Goal: Task Accomplishment & Management: Manage account settings

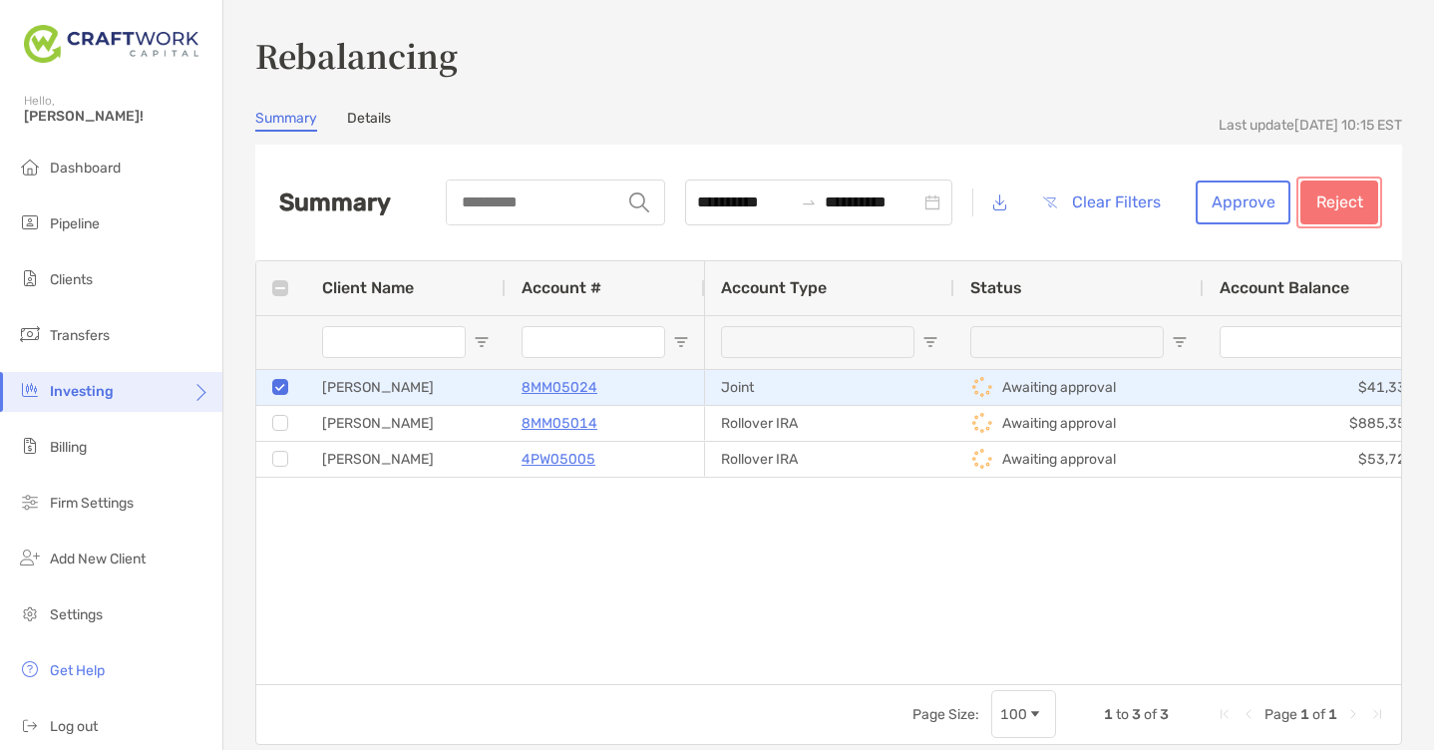
click at [1331, 207] on button "Reject" at bounding box center [1339, 202] width 78 height 44
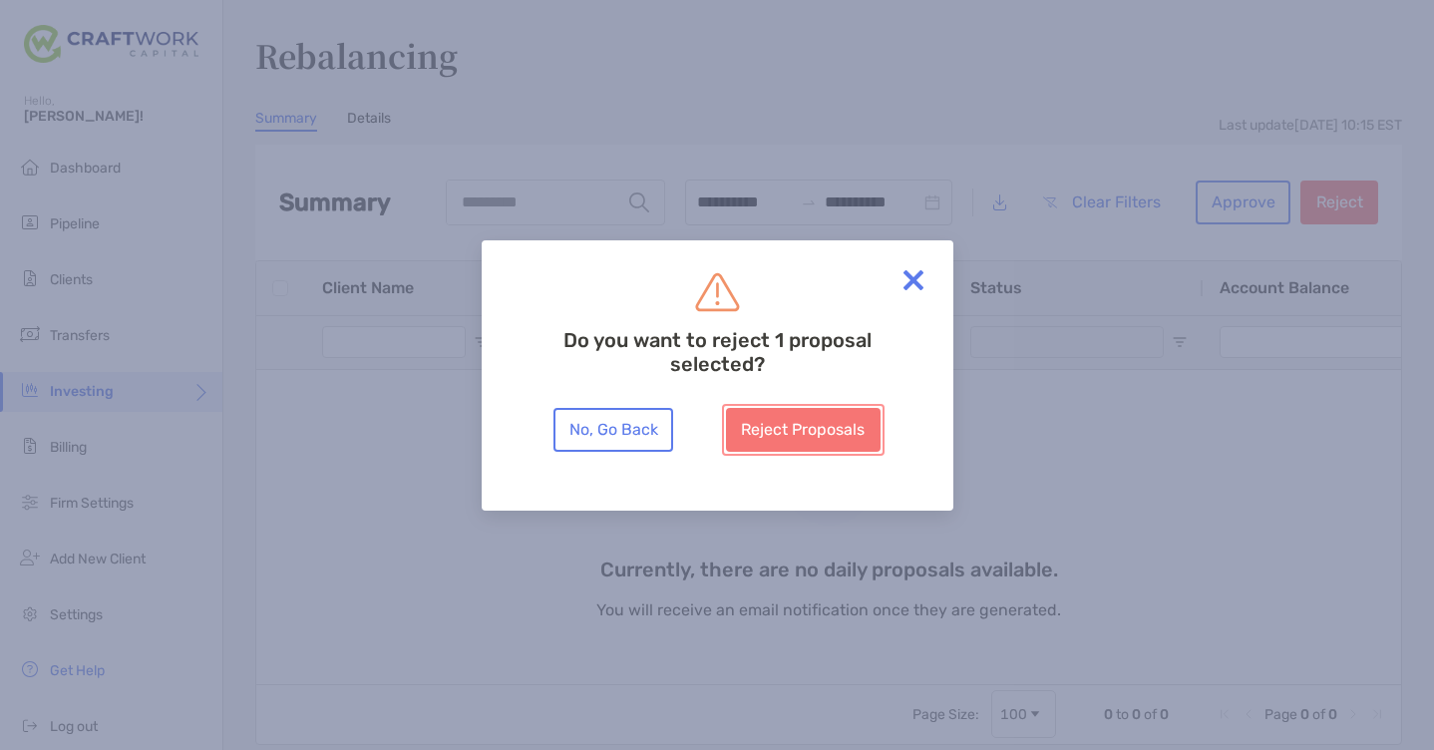
click at [836, 425] on button "Reject Proposals" at bounding box center [803, 430] width 155 height 44
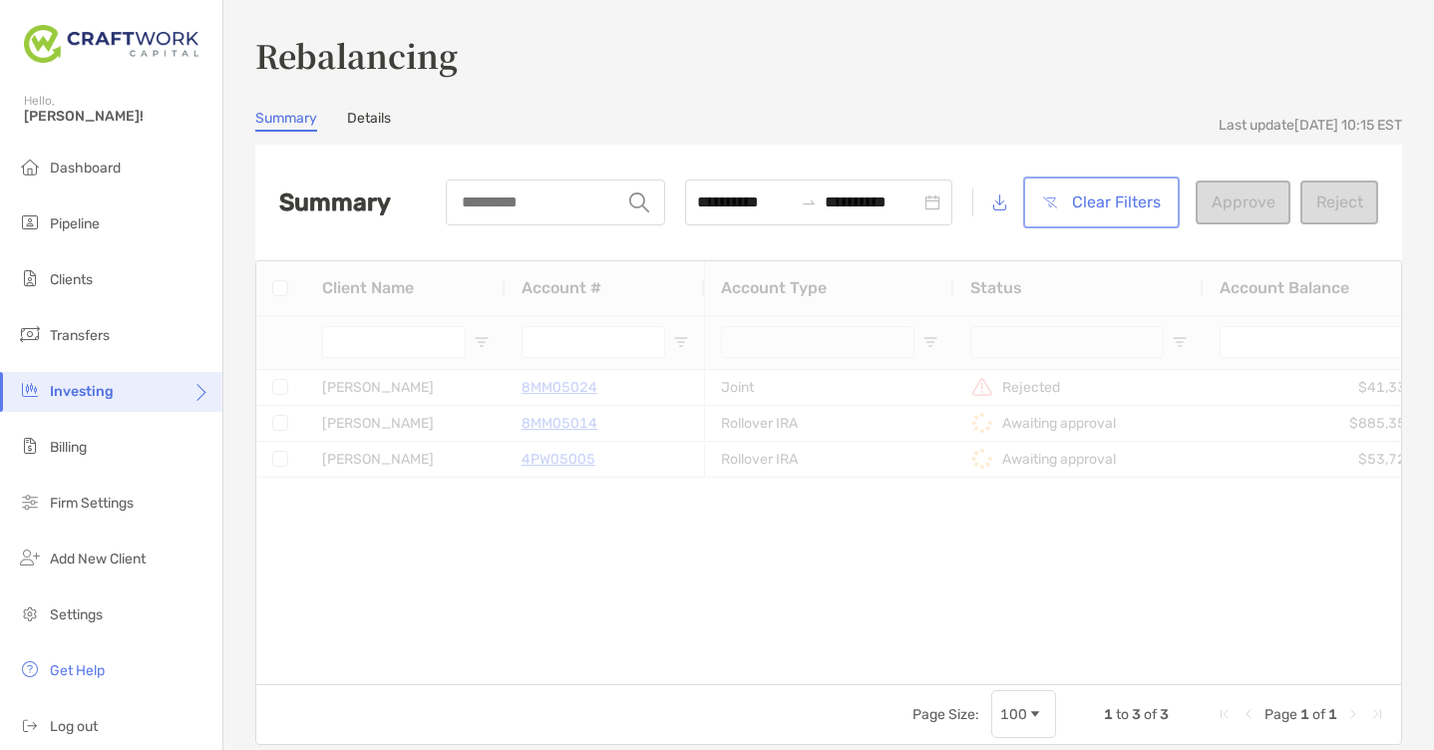
click at [1120, 204] on button "Clear Filters" at bounding box center [1101, 202] width 149 height 44
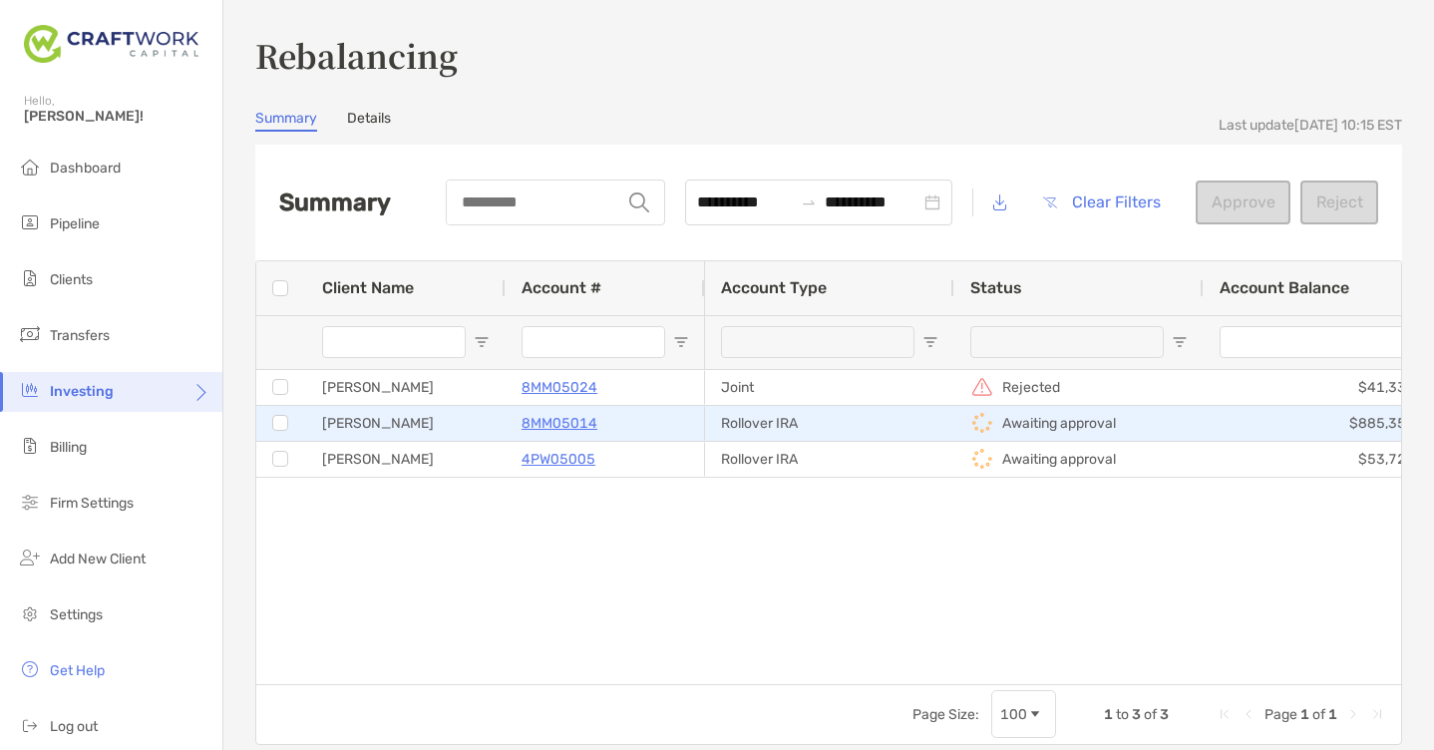
click at [276, 431] on div at bounding box center [280, 423] width 16 height 33
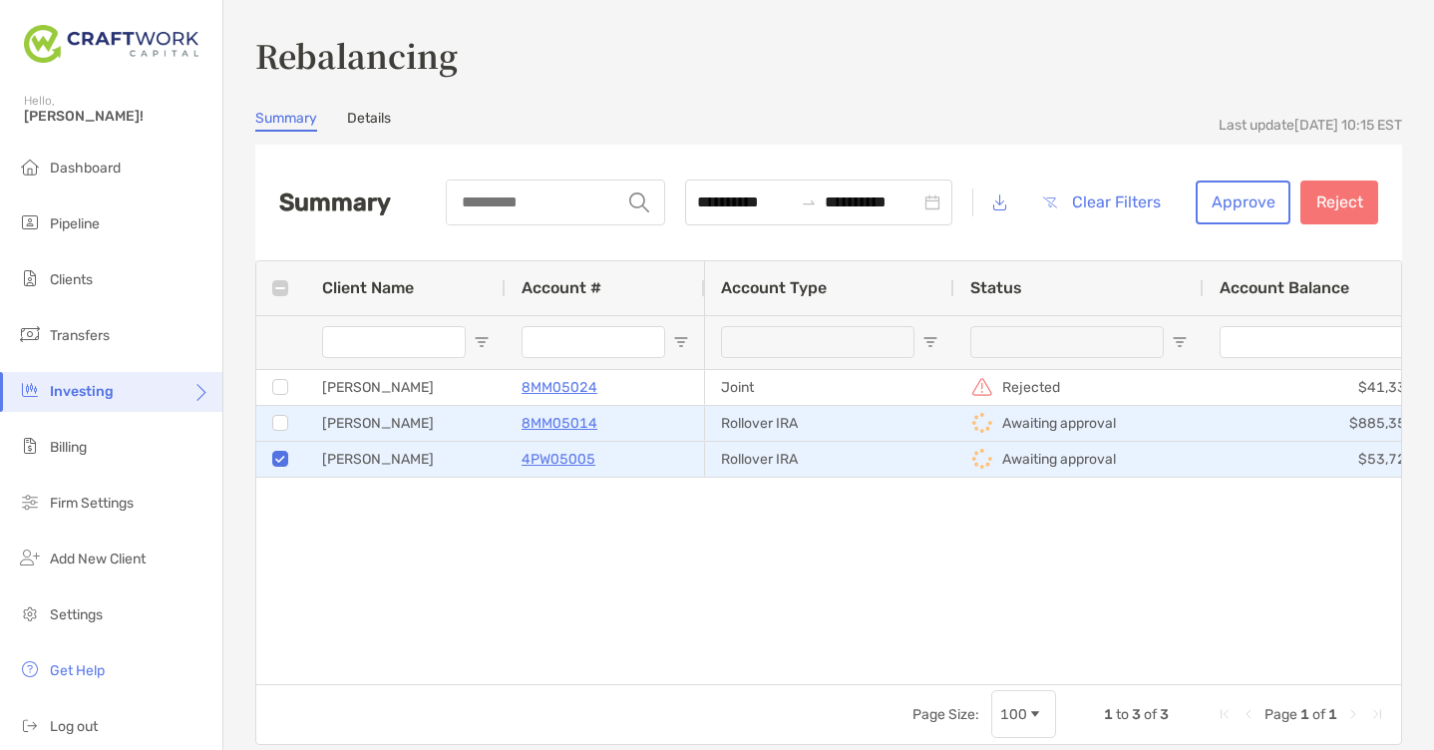
click at [279, 431] on div at bounding box center [280, 423] width 16 height 33
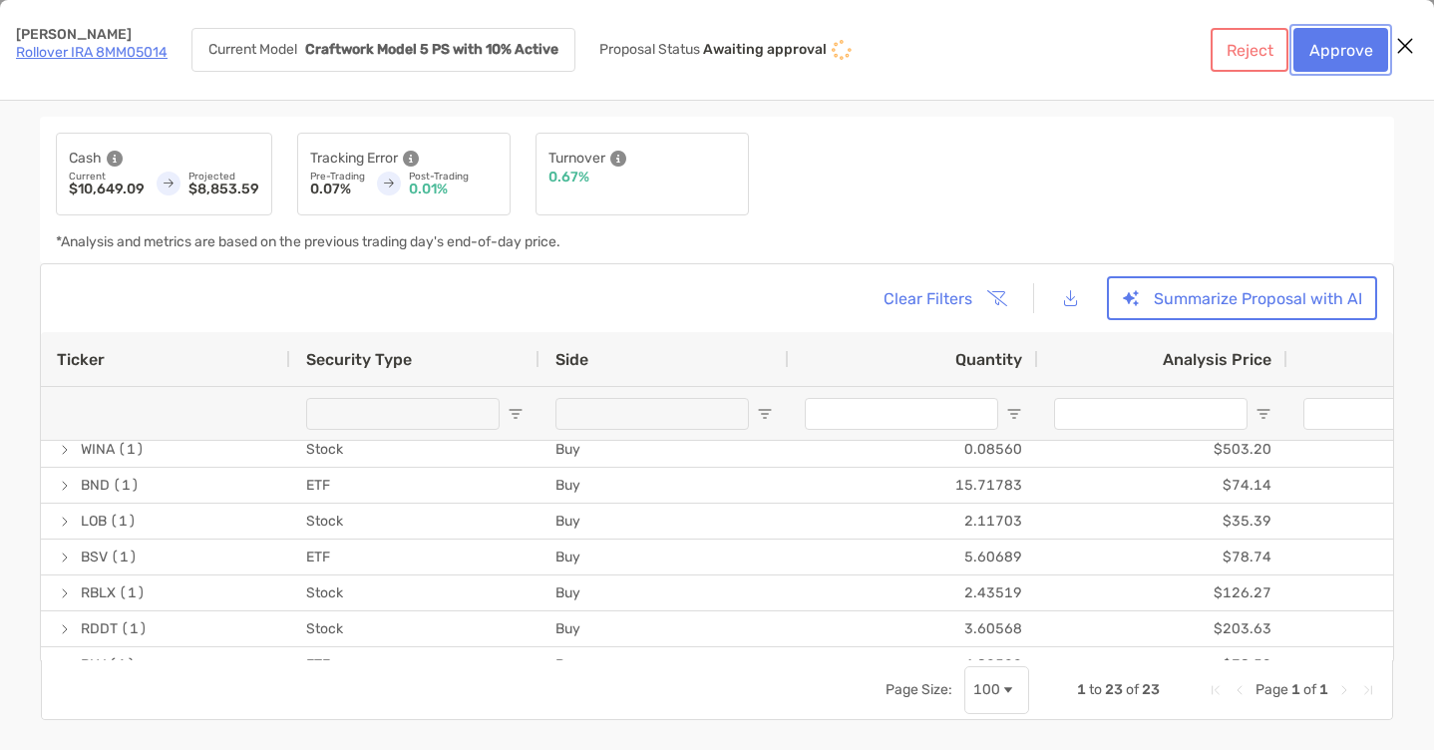
click at [1324, 57] on button "Approve" at bounding box center [1340, 50] width 95 height 44
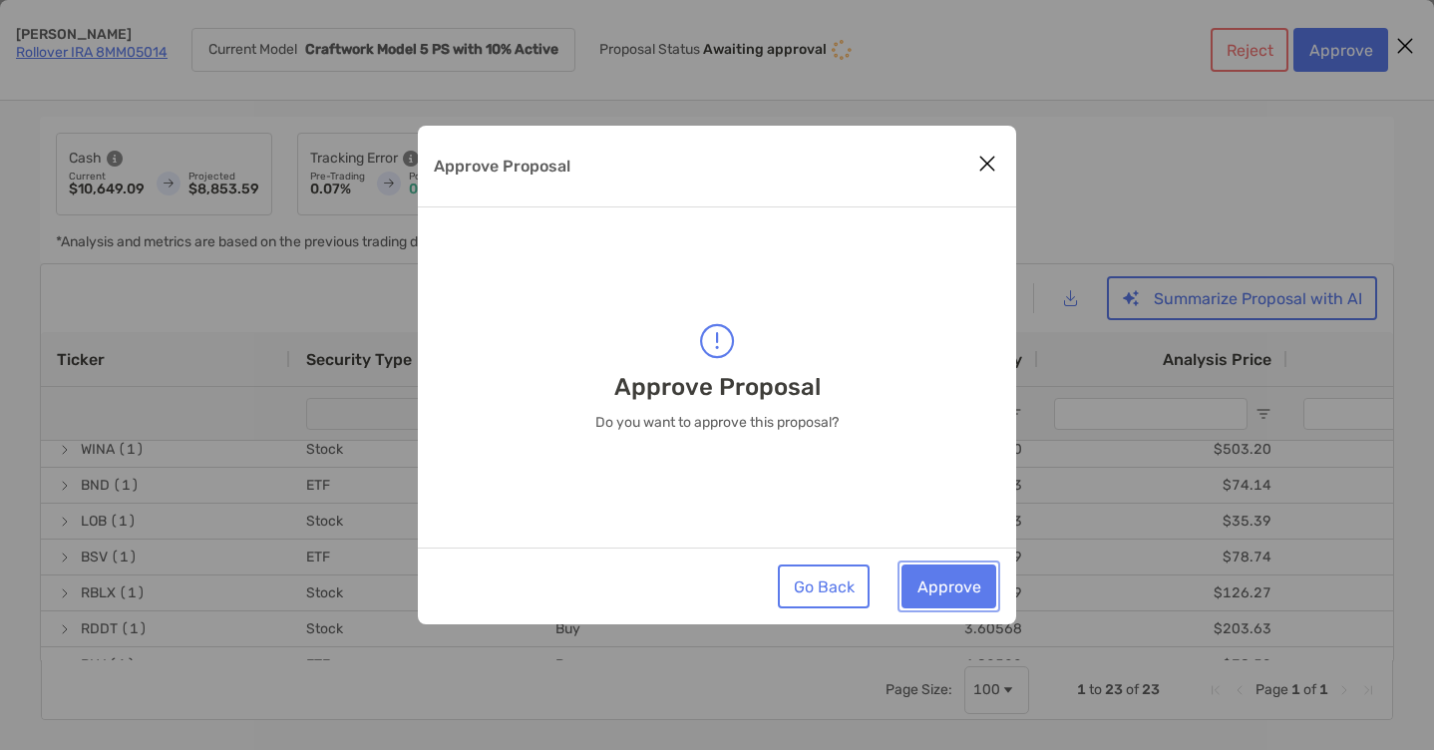
click at [971, 583] on button "Approve" at bounding box center [948, 586] width 95 height 44
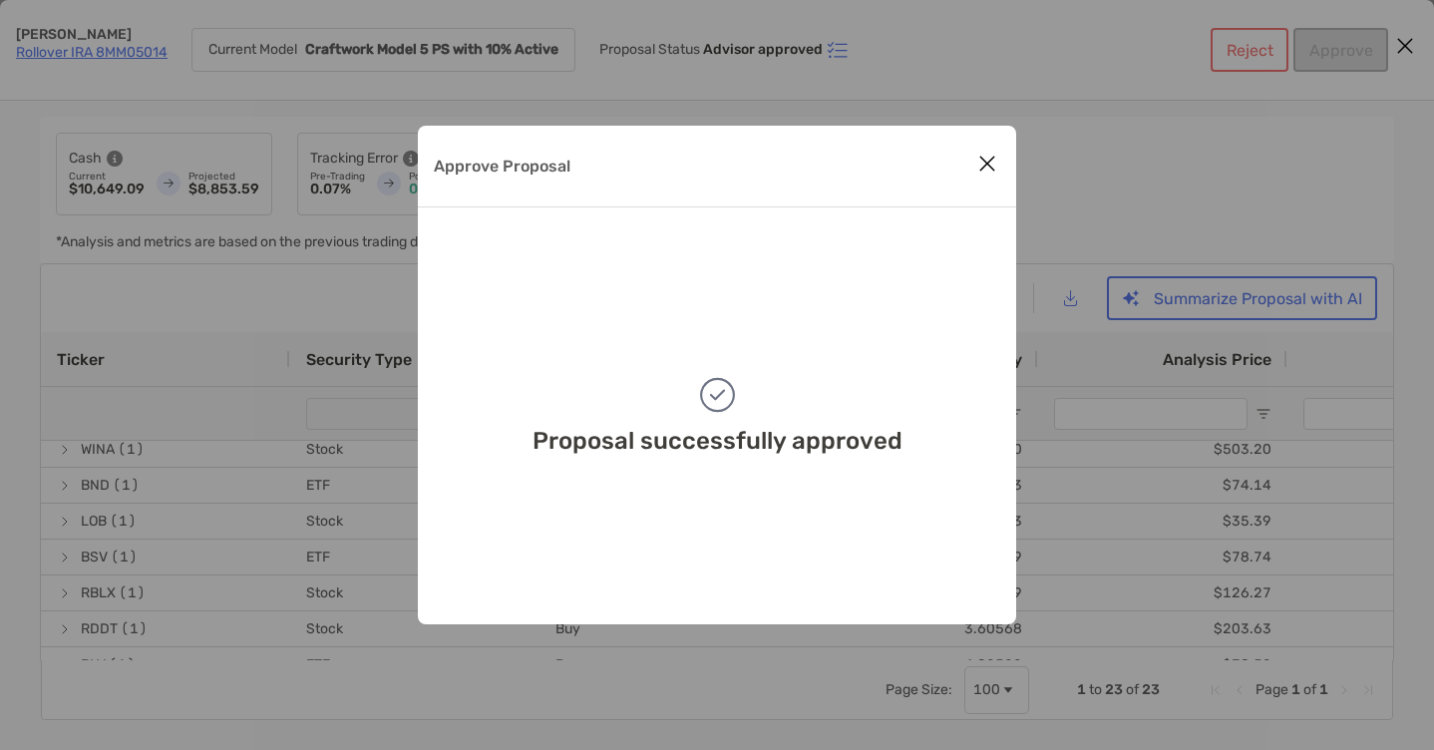
click at [985, 169] on icon "Close modal" at bounding box center [987, 164] width 18 height 24
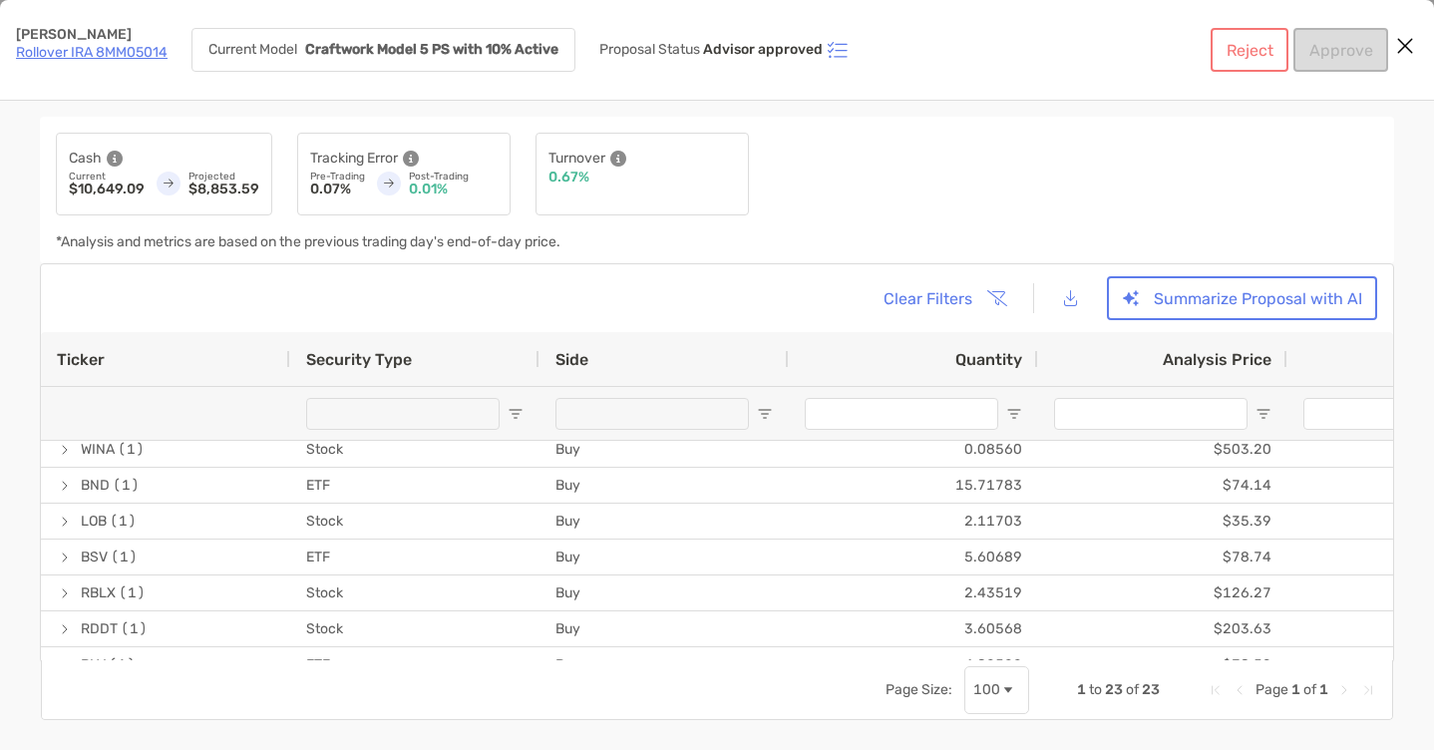
click at [1414, 49] on button "Close modal" at bounding box center [1405, 47] width 30 height 30
click at [55, 52] on link "Rollover IRA 8MM05014" at bounding box center [92, 52] width 152 height 17
click at [983, 293] on button "Clear Filters" at bounding box center [944, 298] width 152 height 44
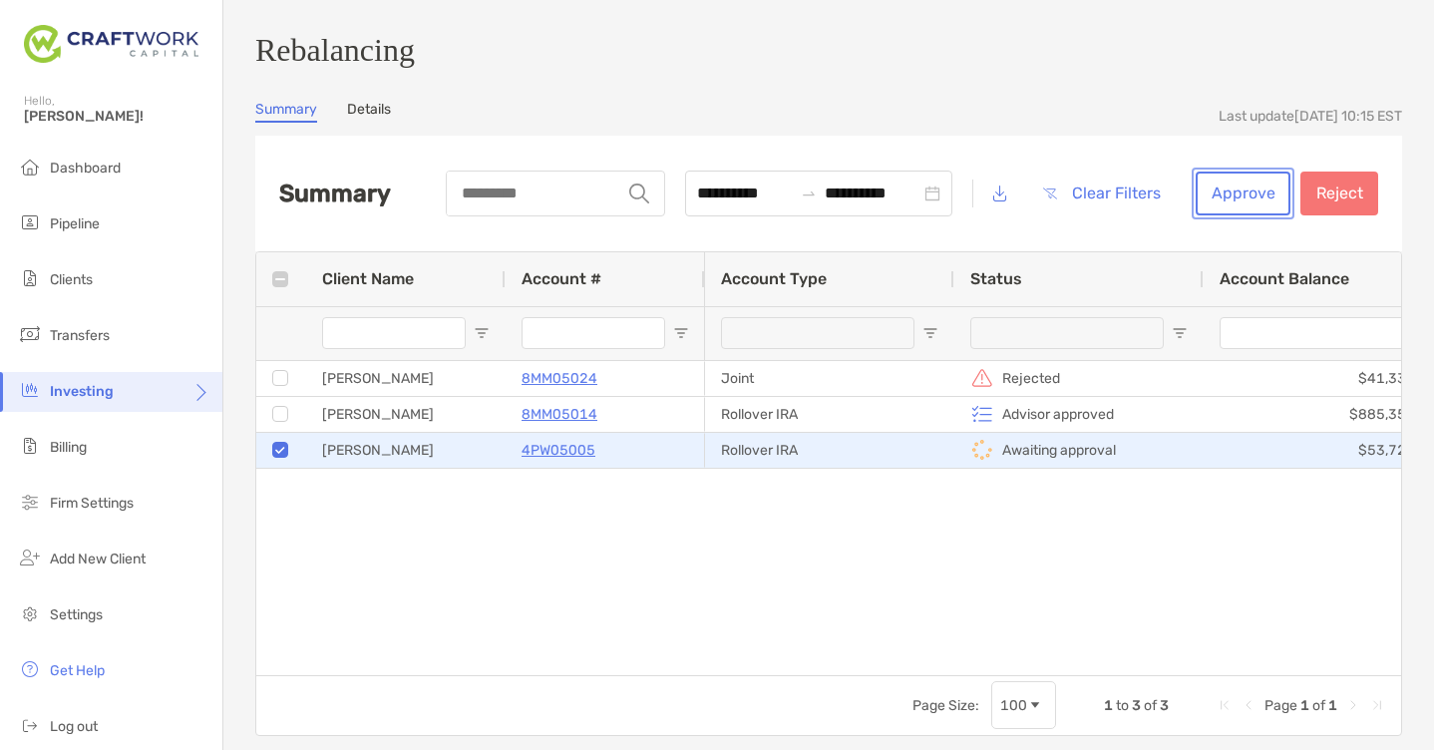
click at [1253, 204] on button "Approve" at bounding box center [1243, 194] width 95 height 44
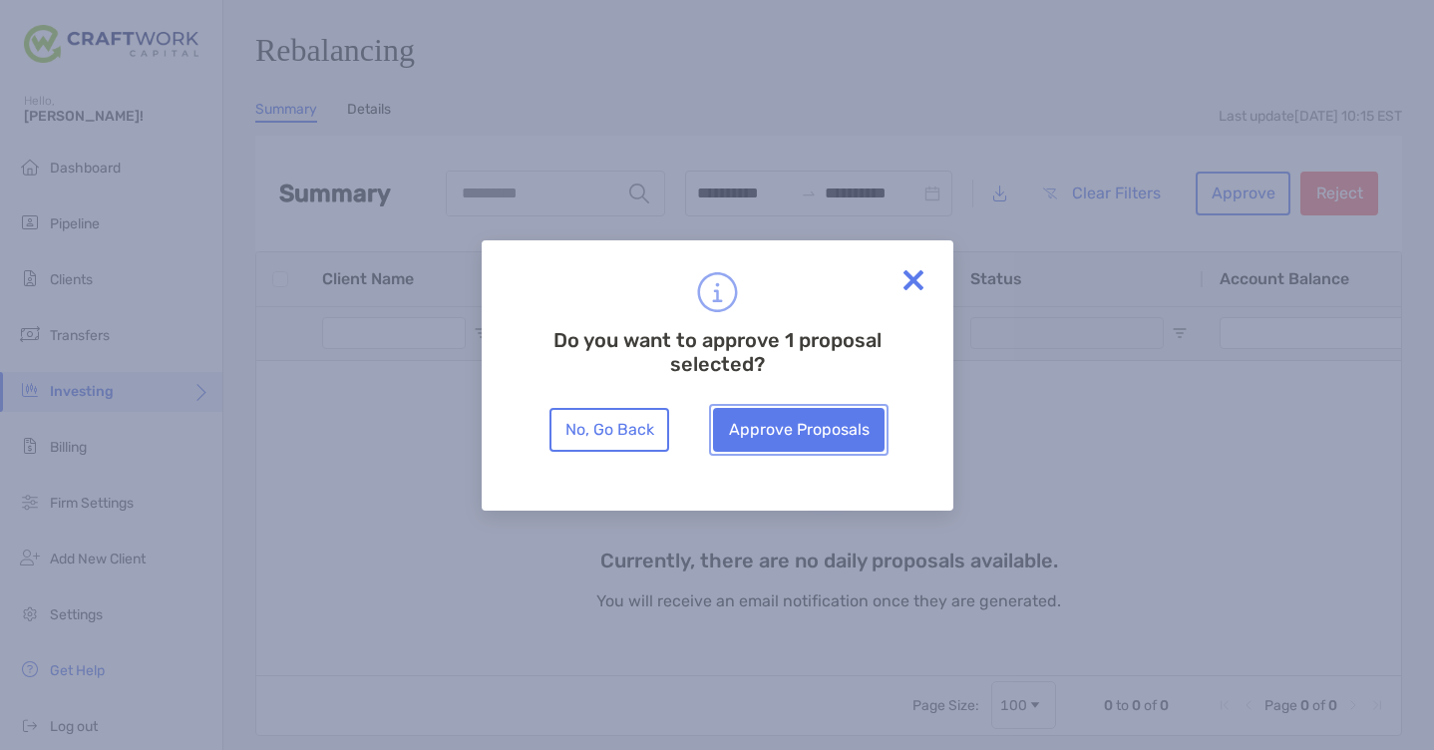
click at [816, 436] on button "Approve Proposals" at bounding box center [799, 430] width 172 height 44
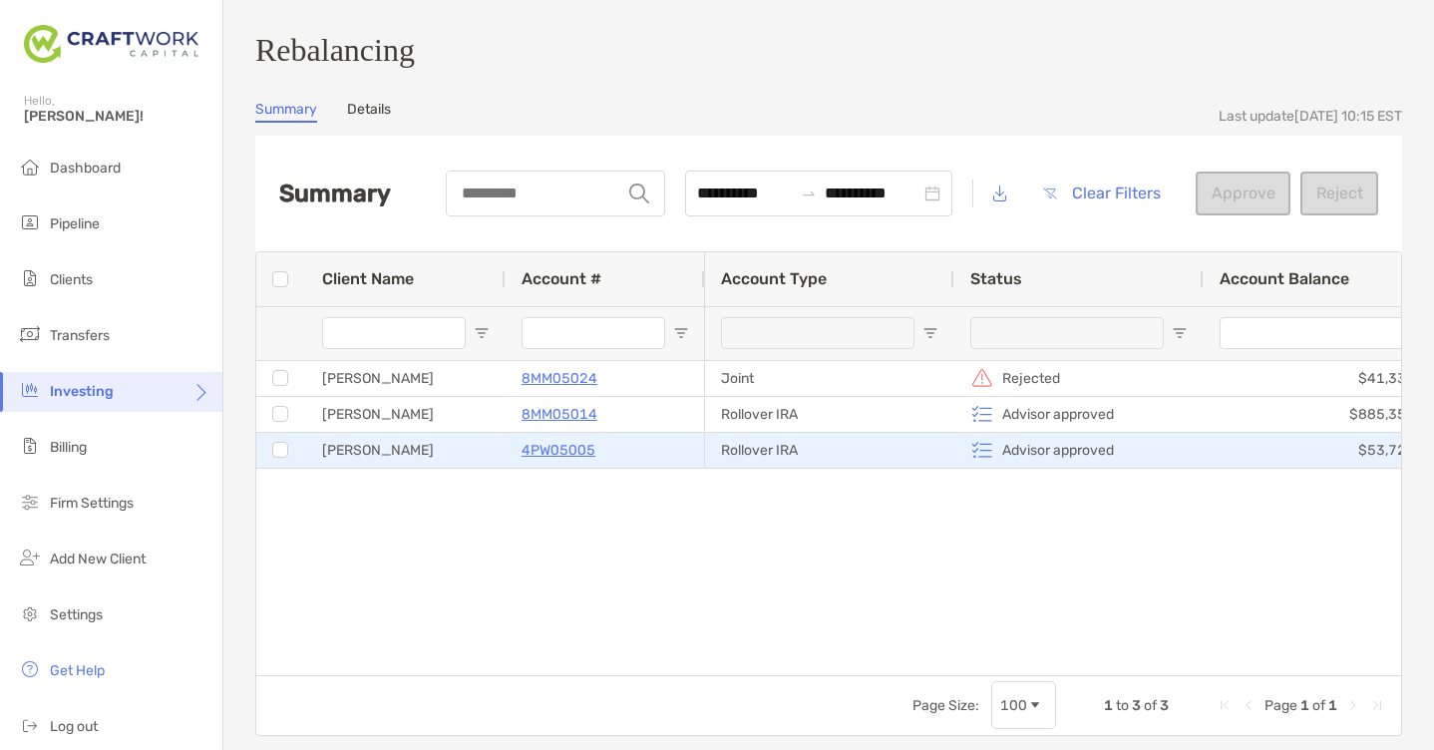
click at [573, 459] on p "4PW05005" at bounding box center [559, 450] width 74 height 25
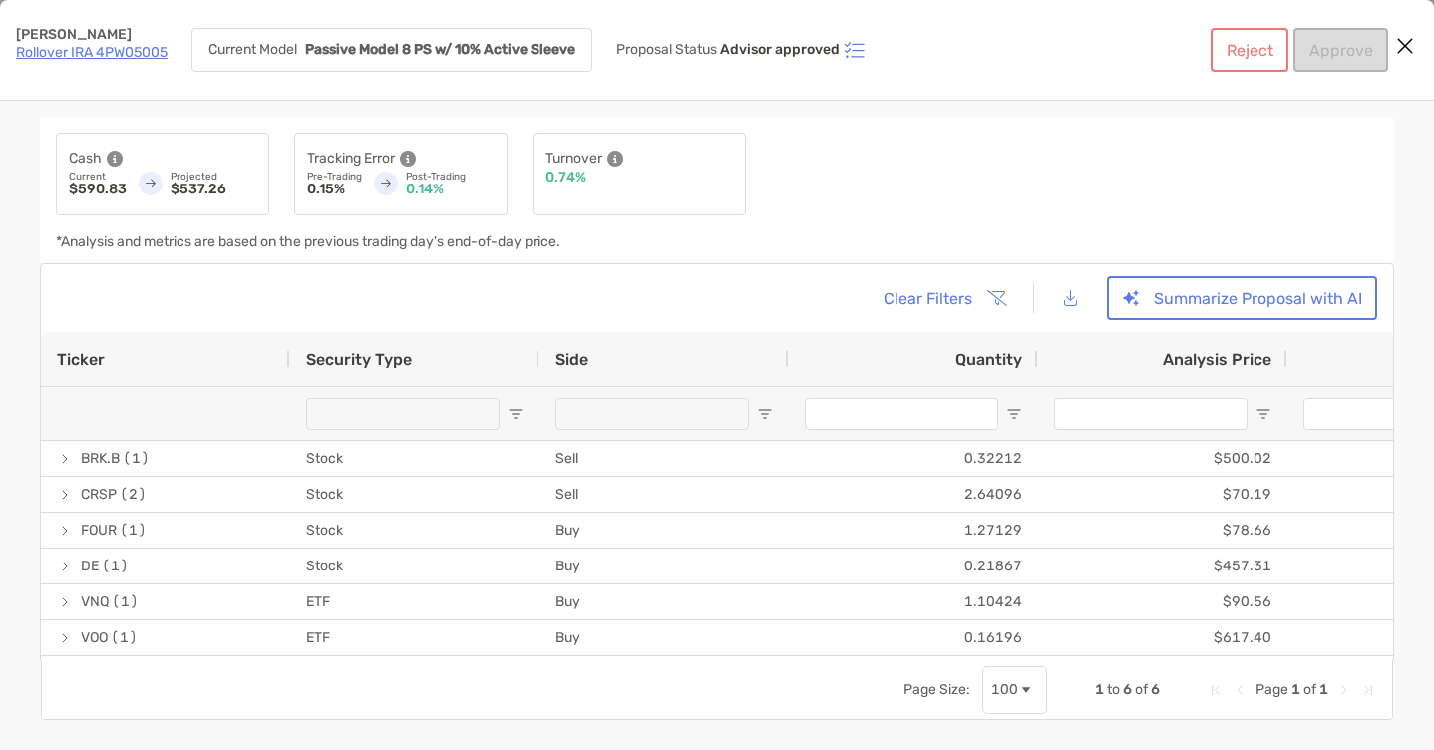
click at [107, 57] on link "Rollover IRA 4PW05005" at bounding box center [92, 52] width 152 height 17
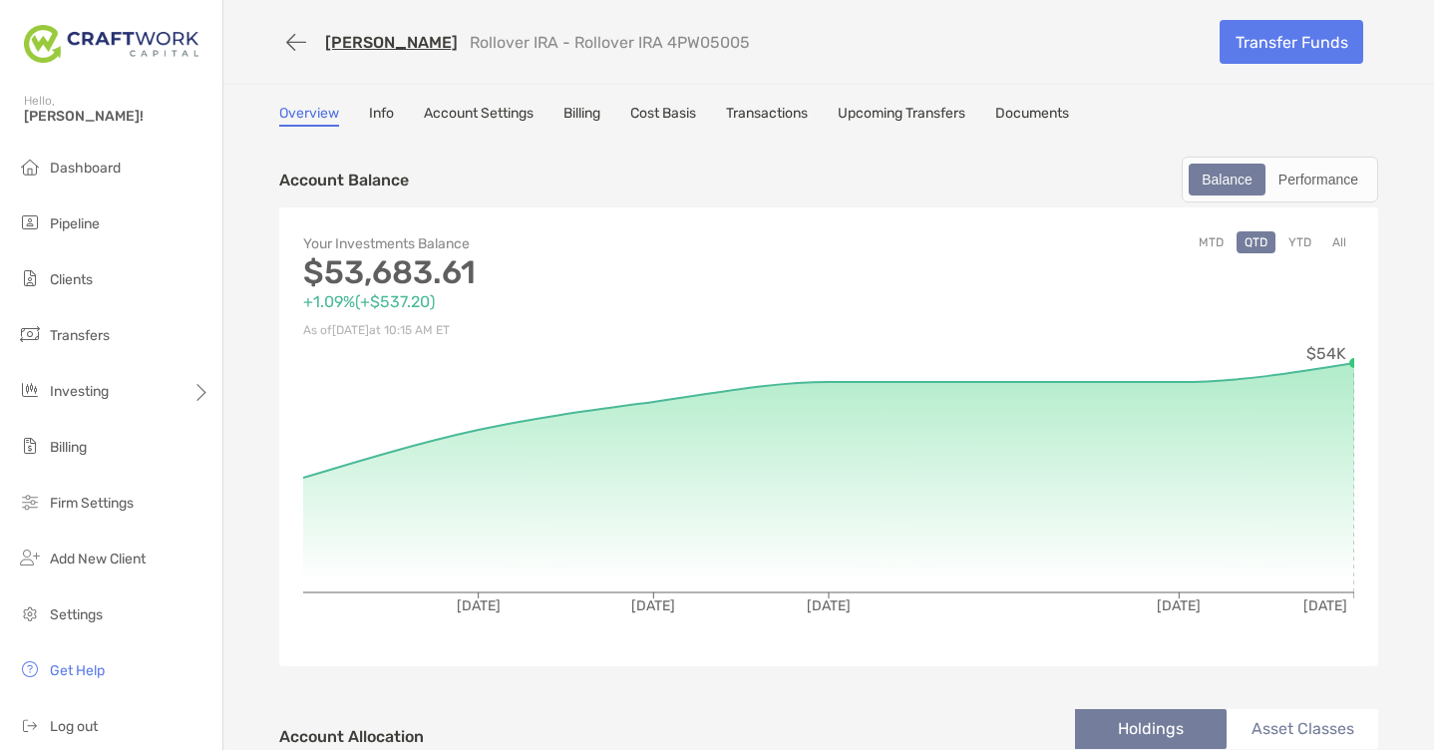
click at [1349, 243] on button "All" at bounding box center [1339, 242] width 30 height 22
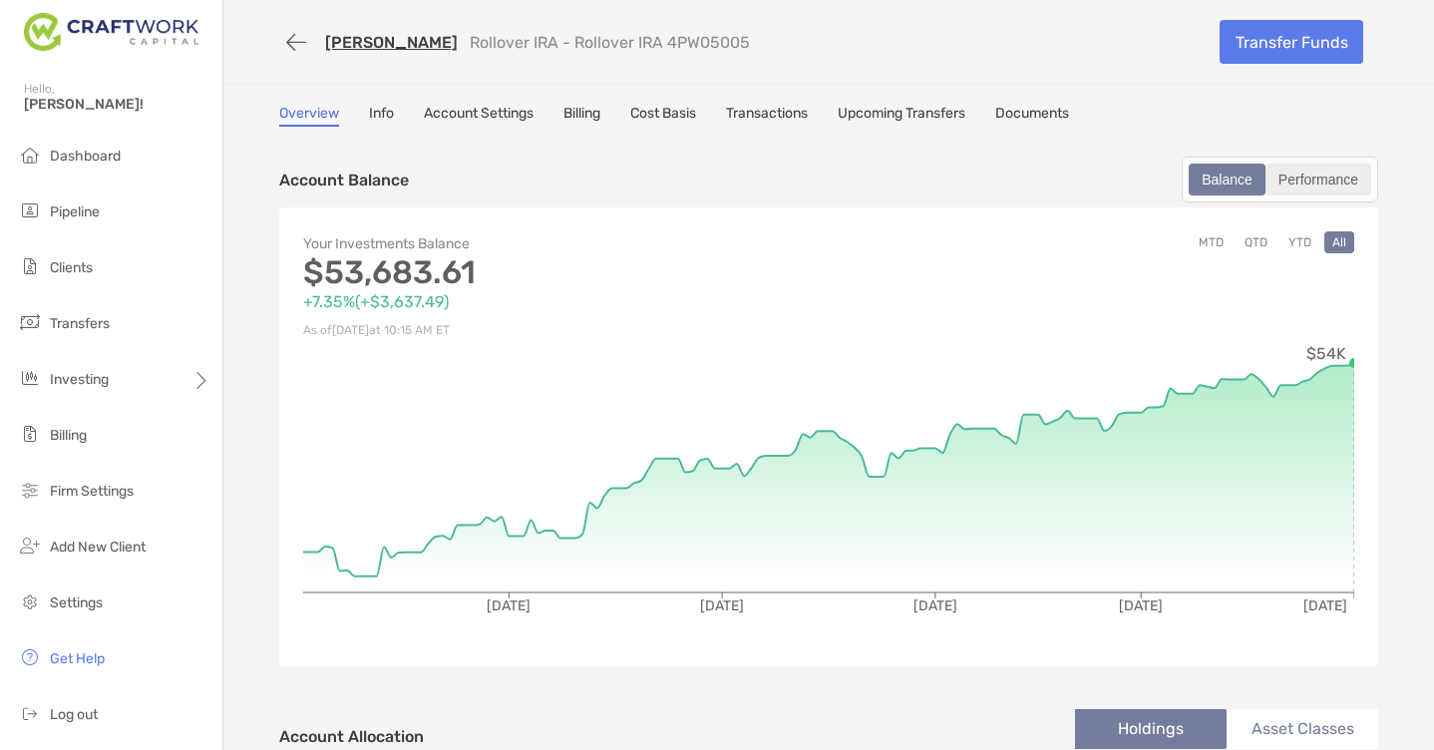
click at [1320, 179] on div "Performance" at bounding box center [1318, 180] width 102 height 28
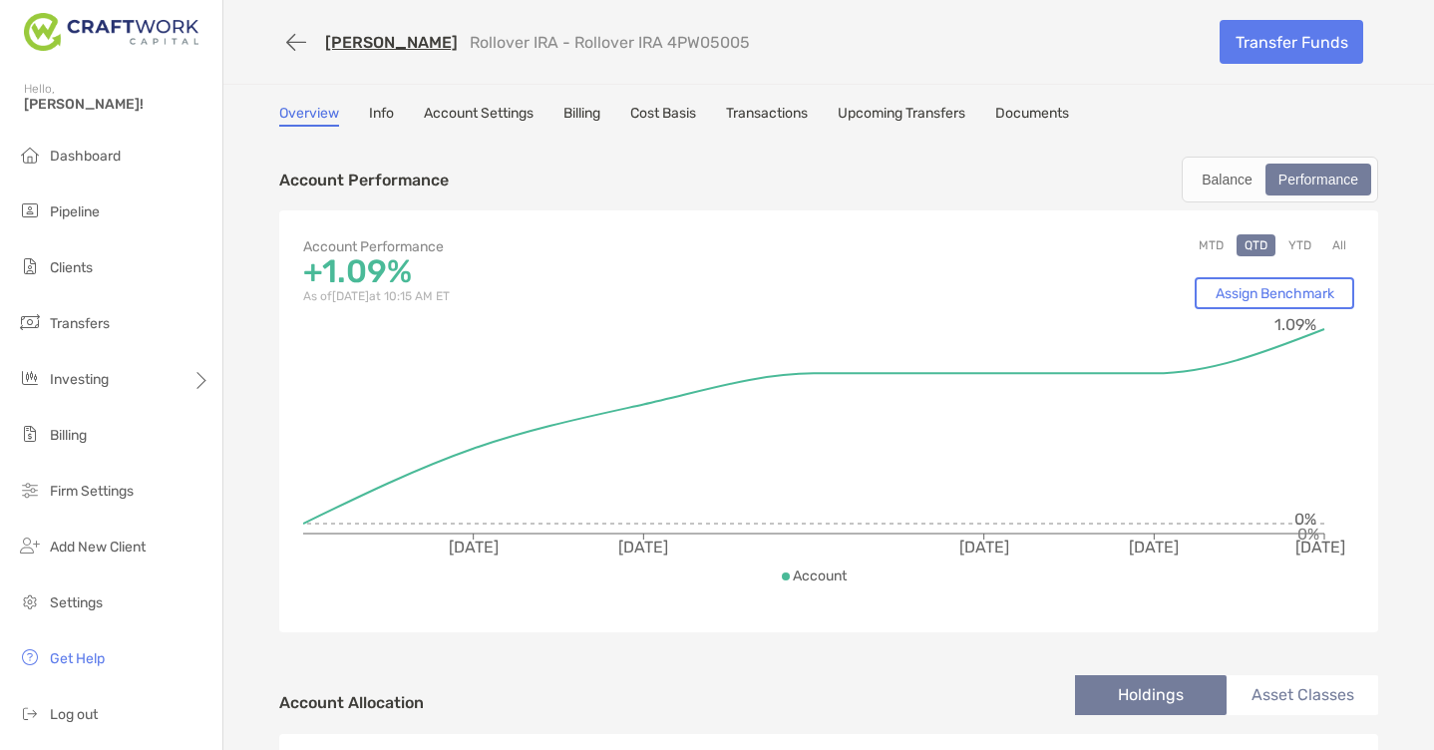
click at [1342, 246] on button "All" at bounding box center [1339, 245] width 30 height 22
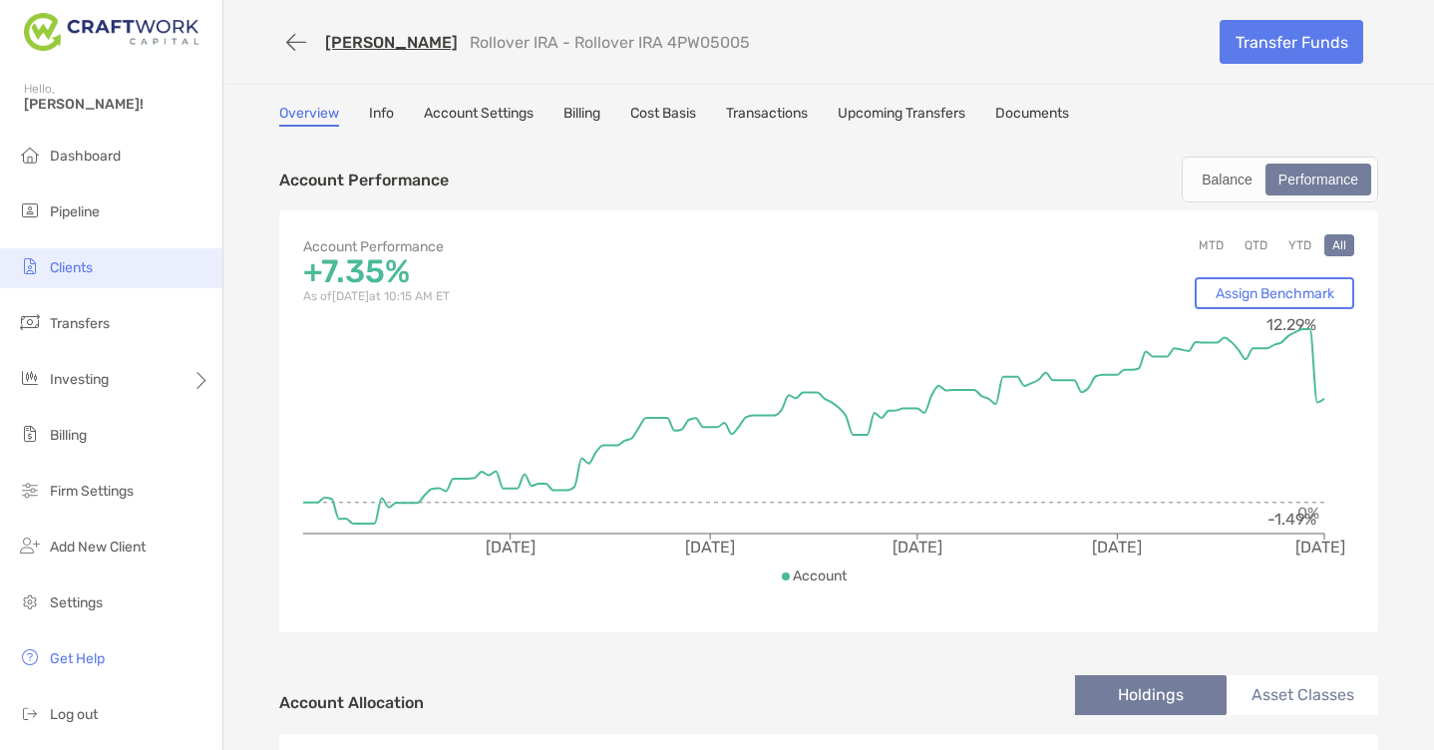
click at [53, 265] on span "Clients" at bounding box center [71, 267] width 43 height 17
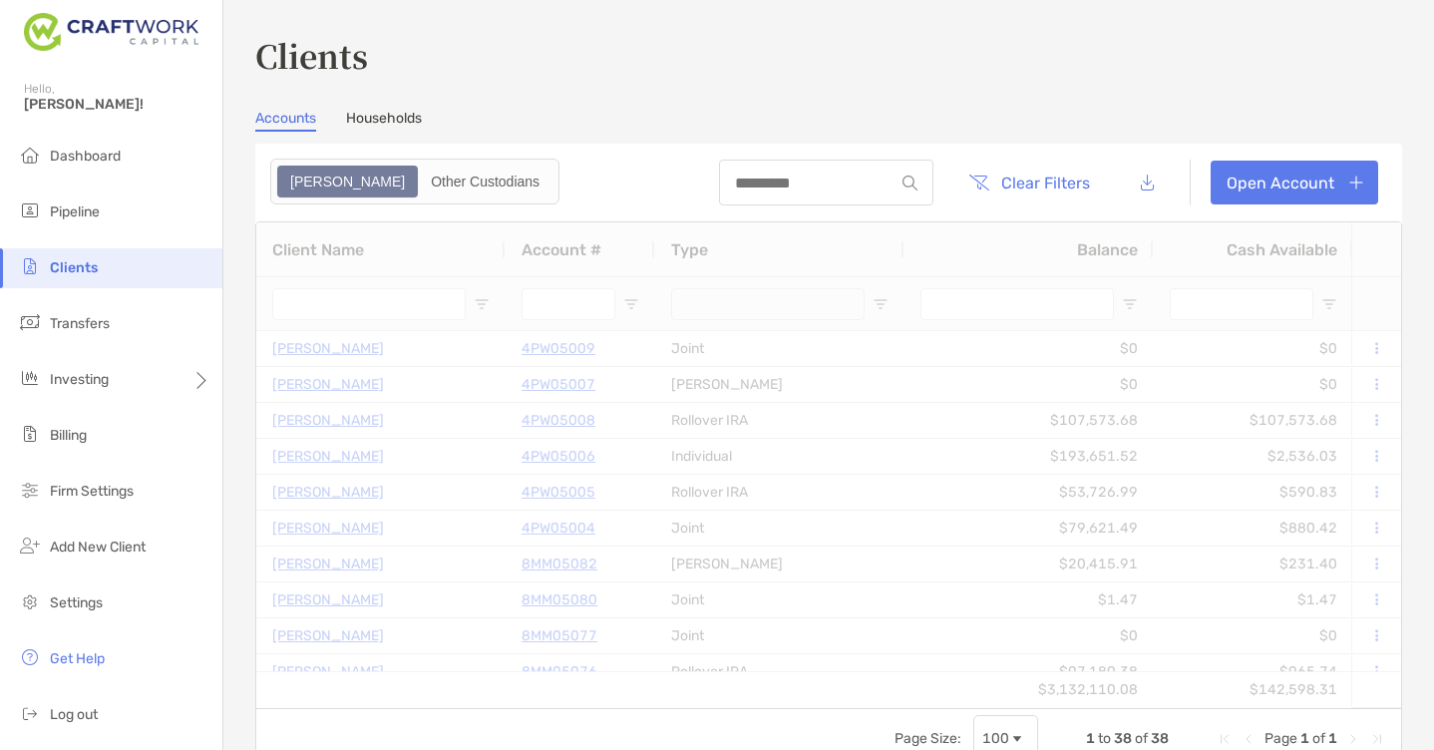
type input "*****"
click at [805, 196] on div at bounding box center [826, 183] width 214 height 46
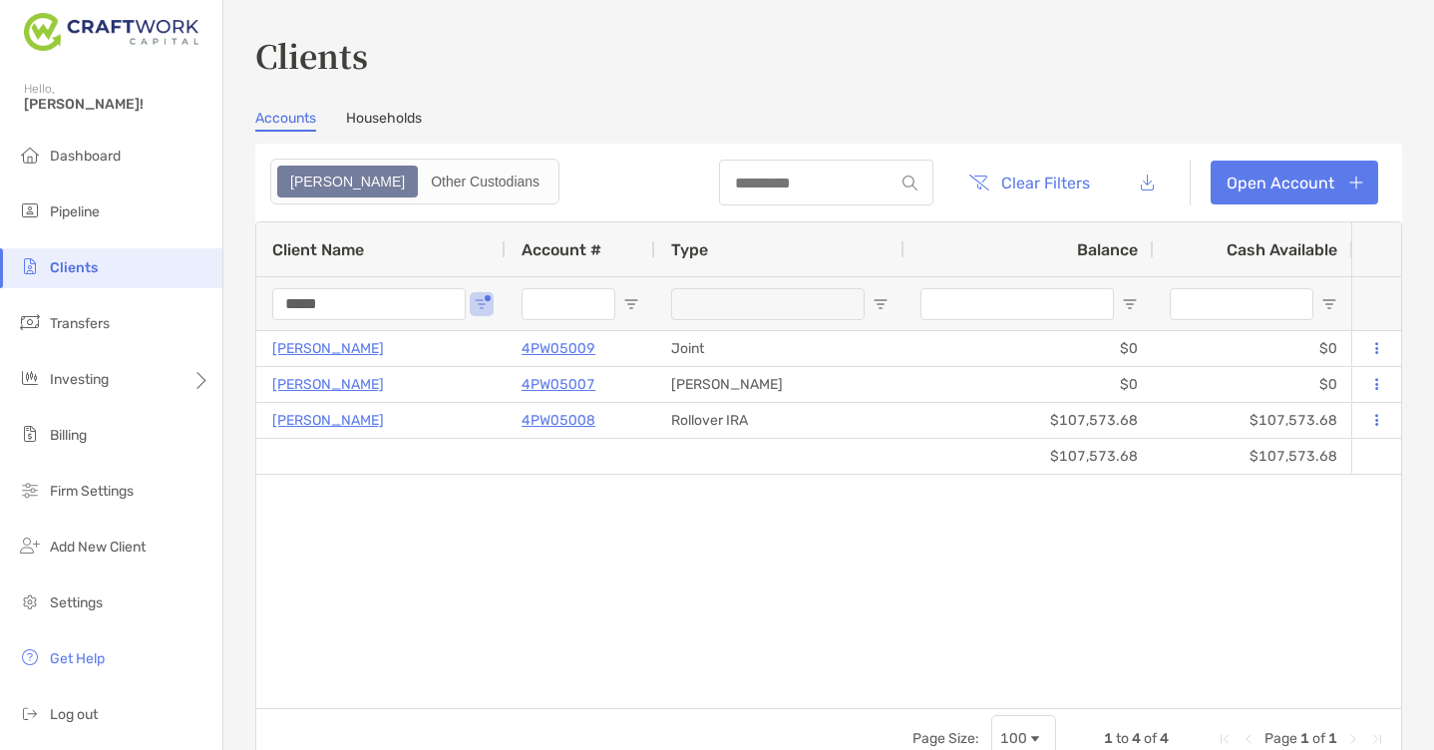
click at [808, 192] on div at bounding box center [826, 183] width 214 height 46
click at [770, 175] on input at bounding box center [806, 183] width 175 height 17
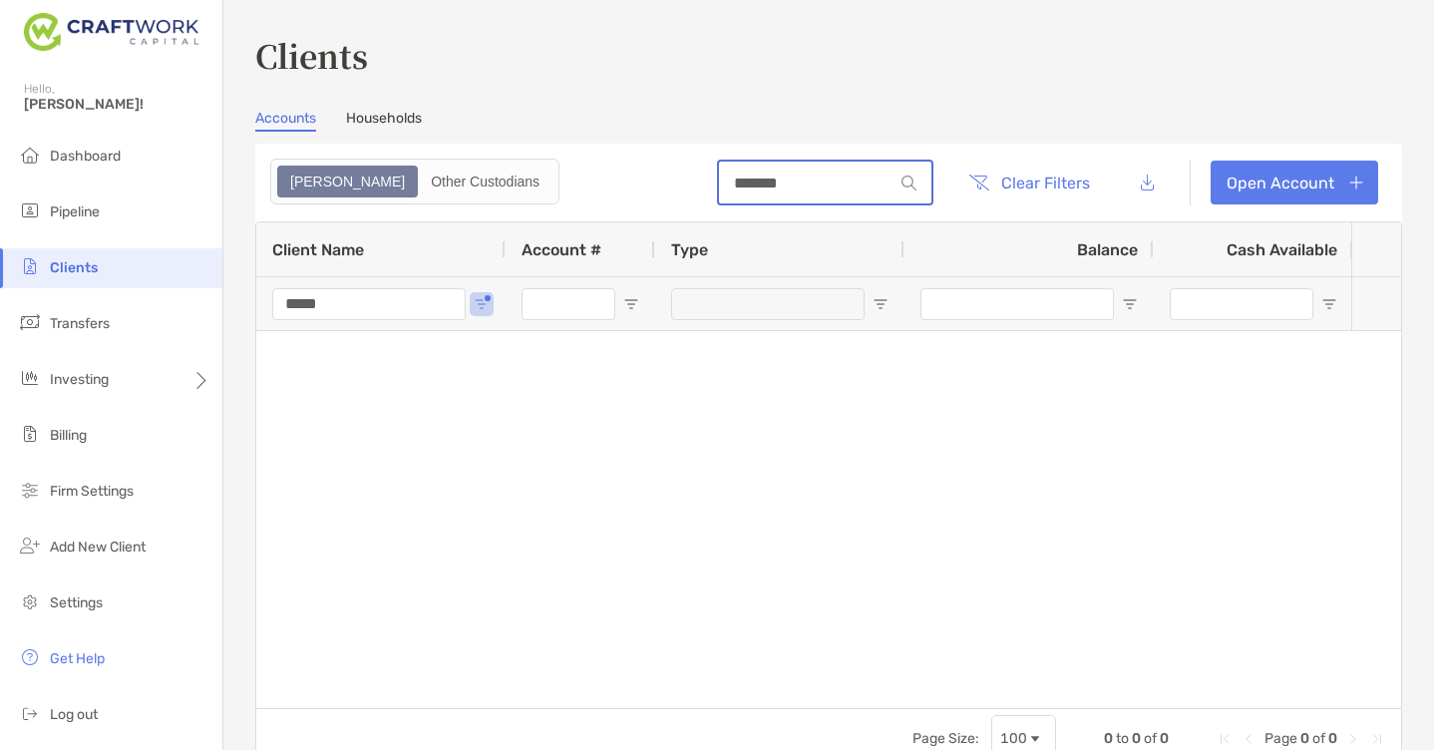
type input "*******"
click at [394, 302] on input "*****" at bounding box center [368, 304] width 193 height 32
type input "*******"
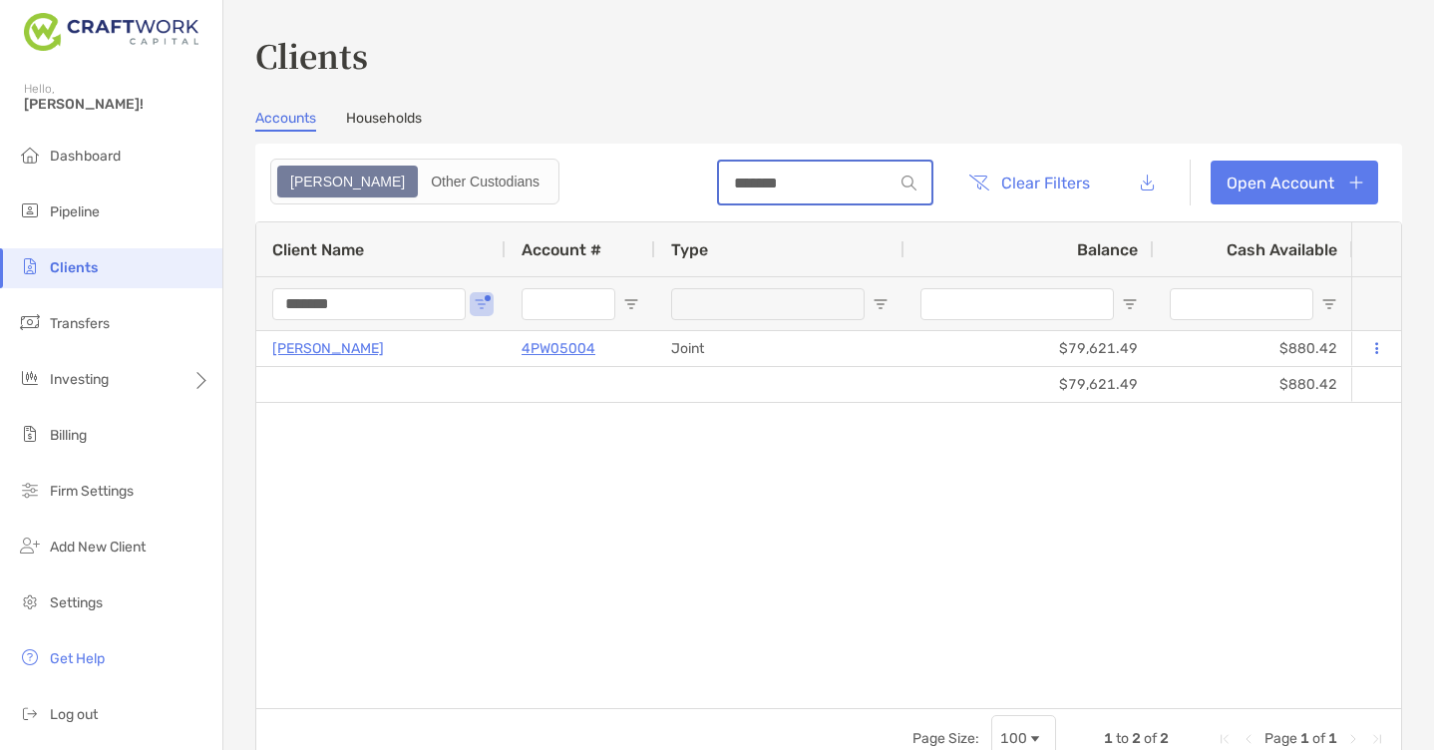
click at [801, 179] on input "*******" at bounding box center [806, 183] width 175 height 17
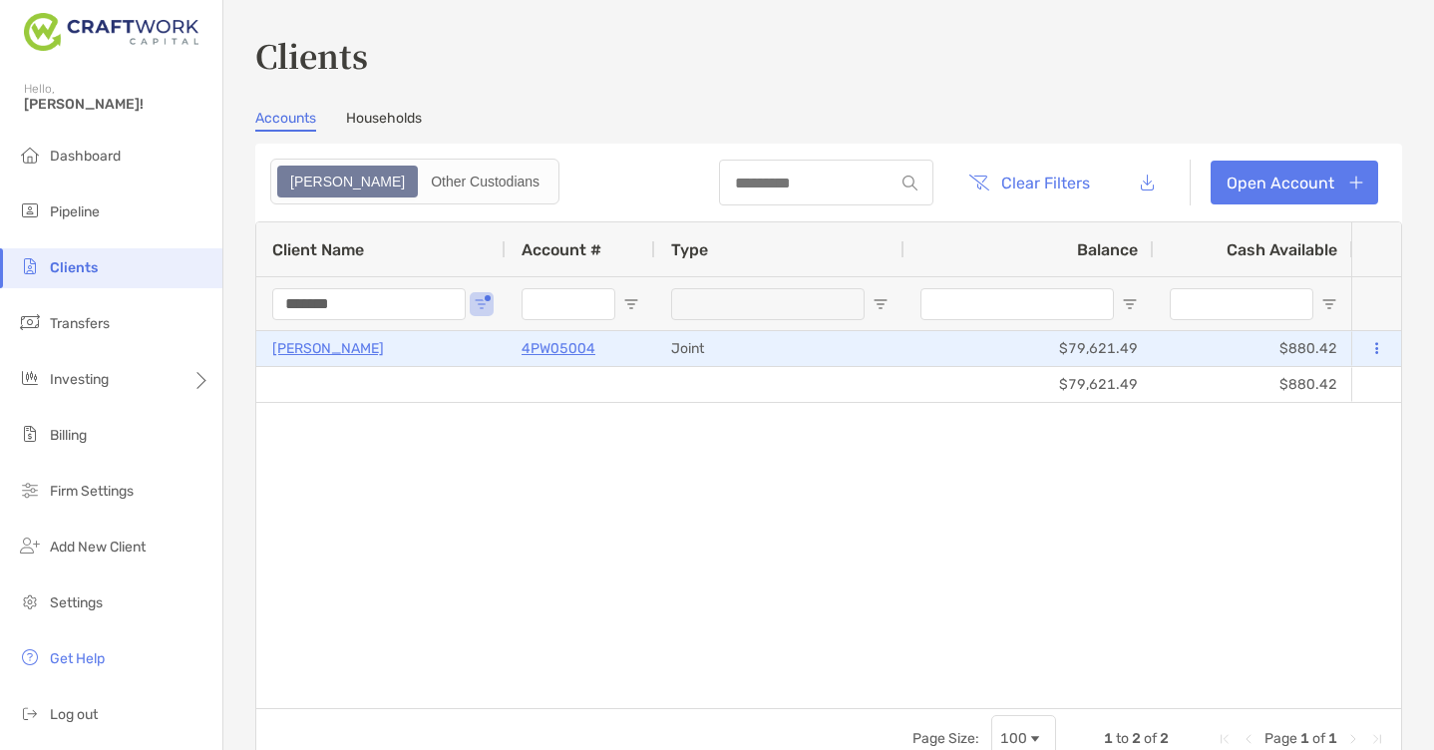
click at [346, 346] on p "William Shancey" at bounding box center [328, 348] width 112 height 25
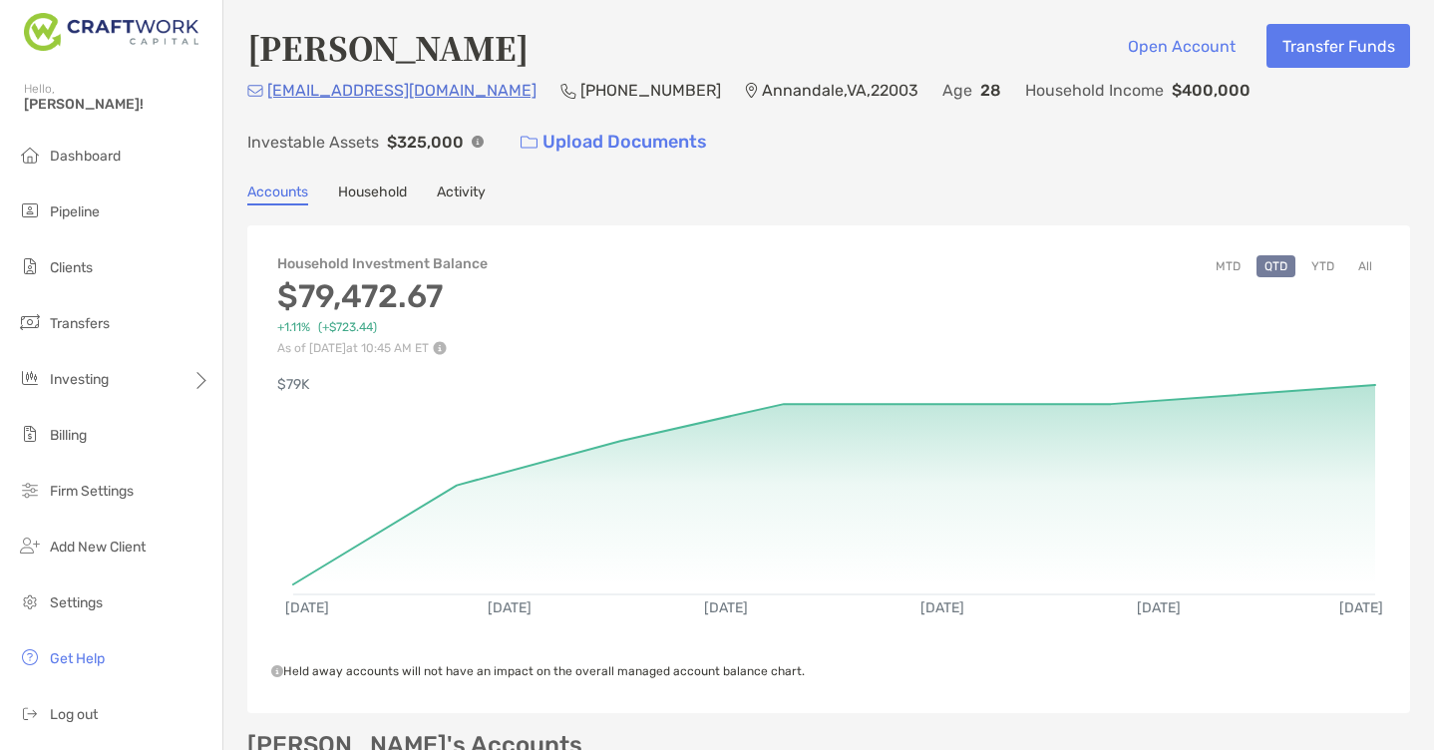
click at [1368, 272] on button "All" at bounding box center [1365, 266] width 30 height 22
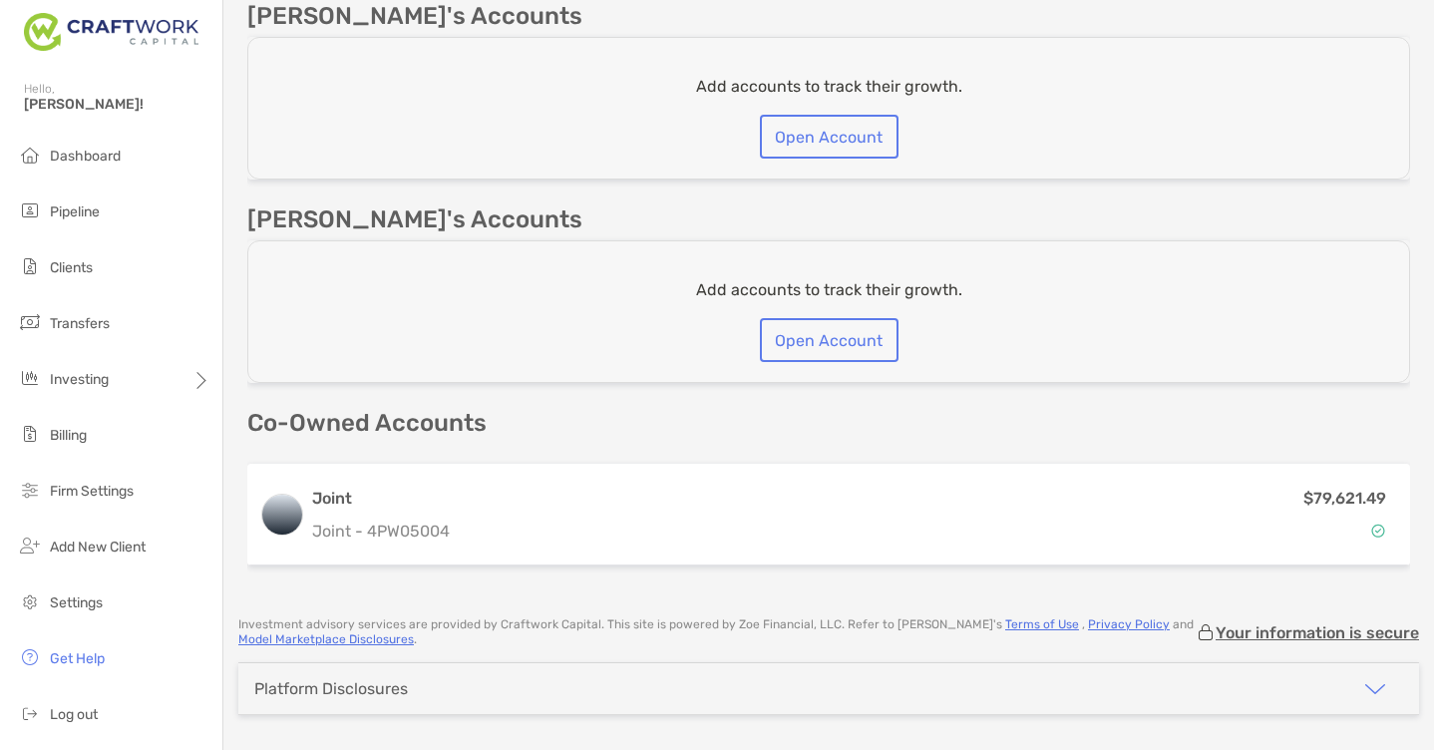
scroll to position [140, 0]
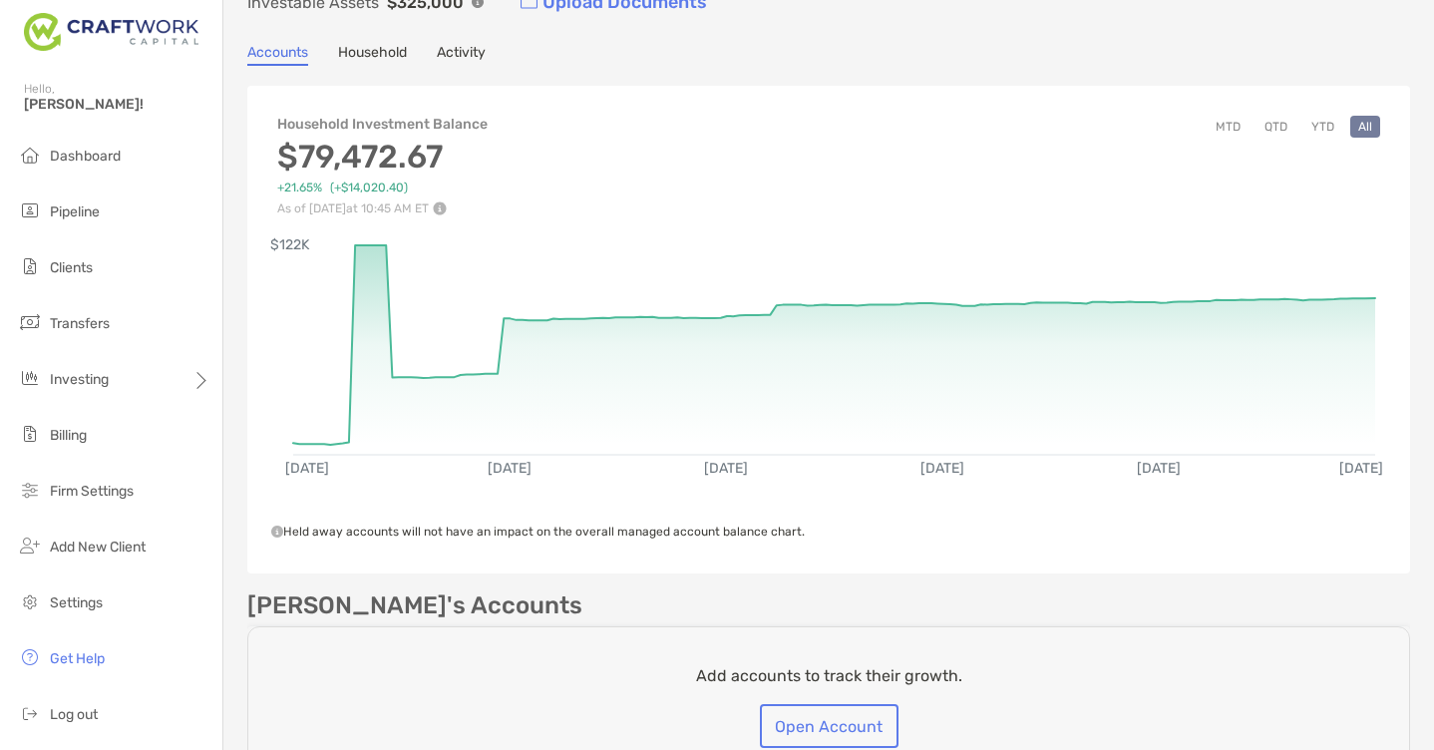
click at [1234, 126] on button "MTD" at bounding box center [1228, 127] width 41 height 22
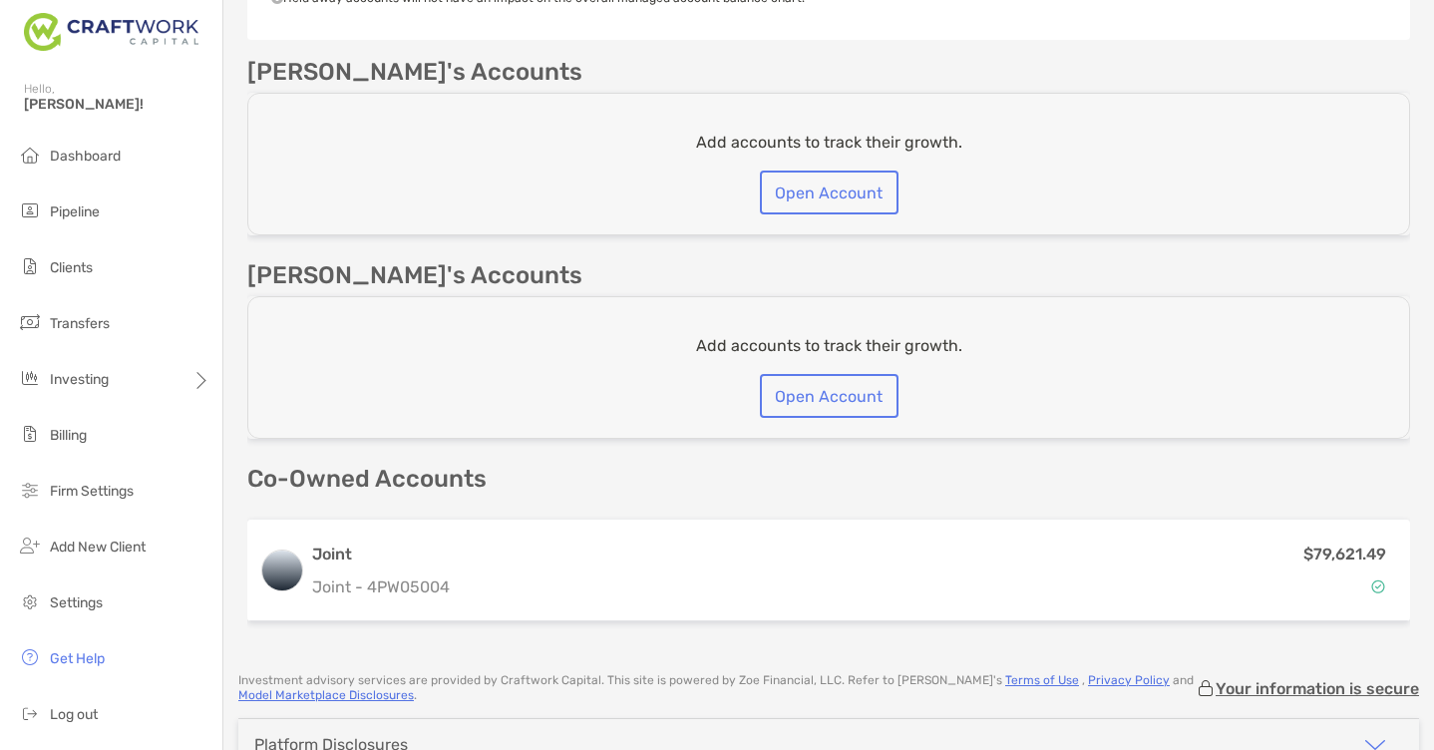
scroll to position [729, 0]
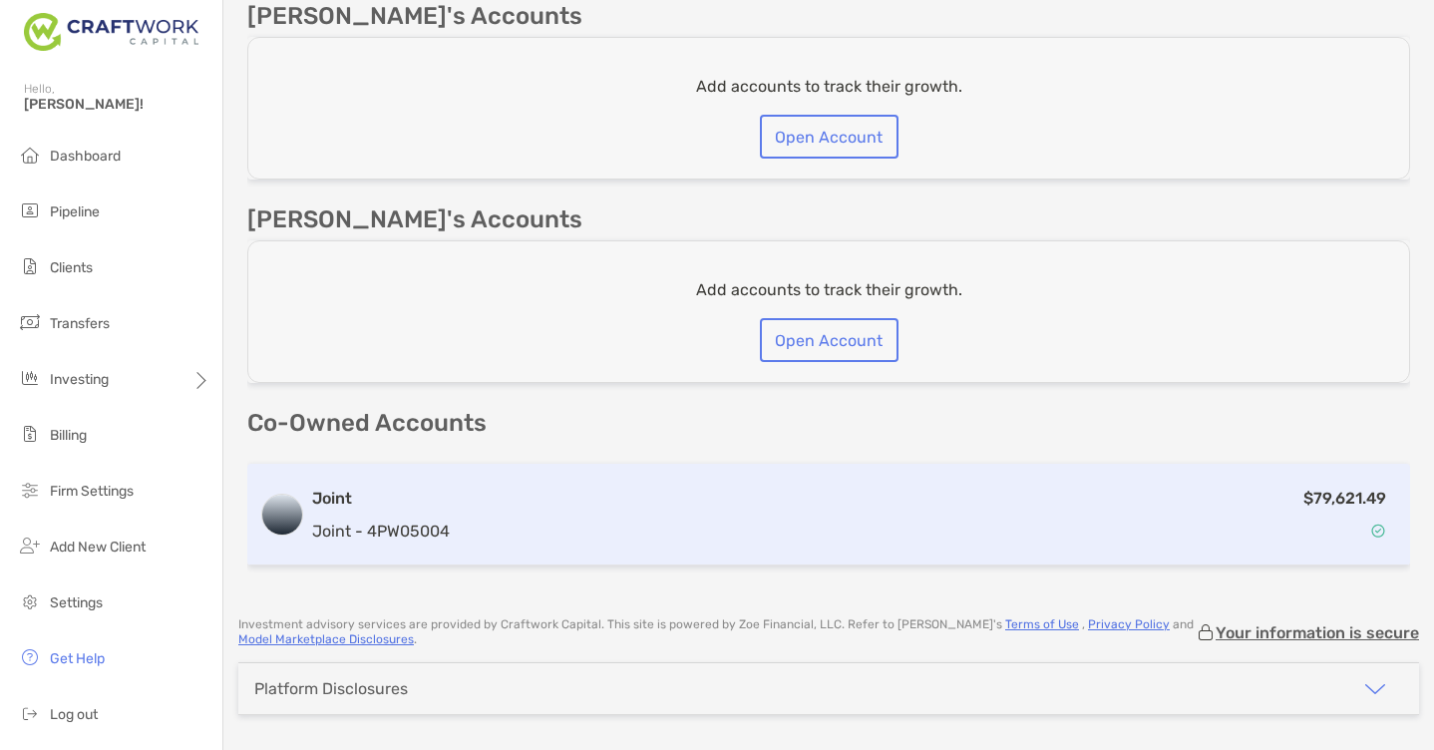
click at [1147, 527] on div "$79,621.49" at bounding box center [928, 515] width 940 height 58
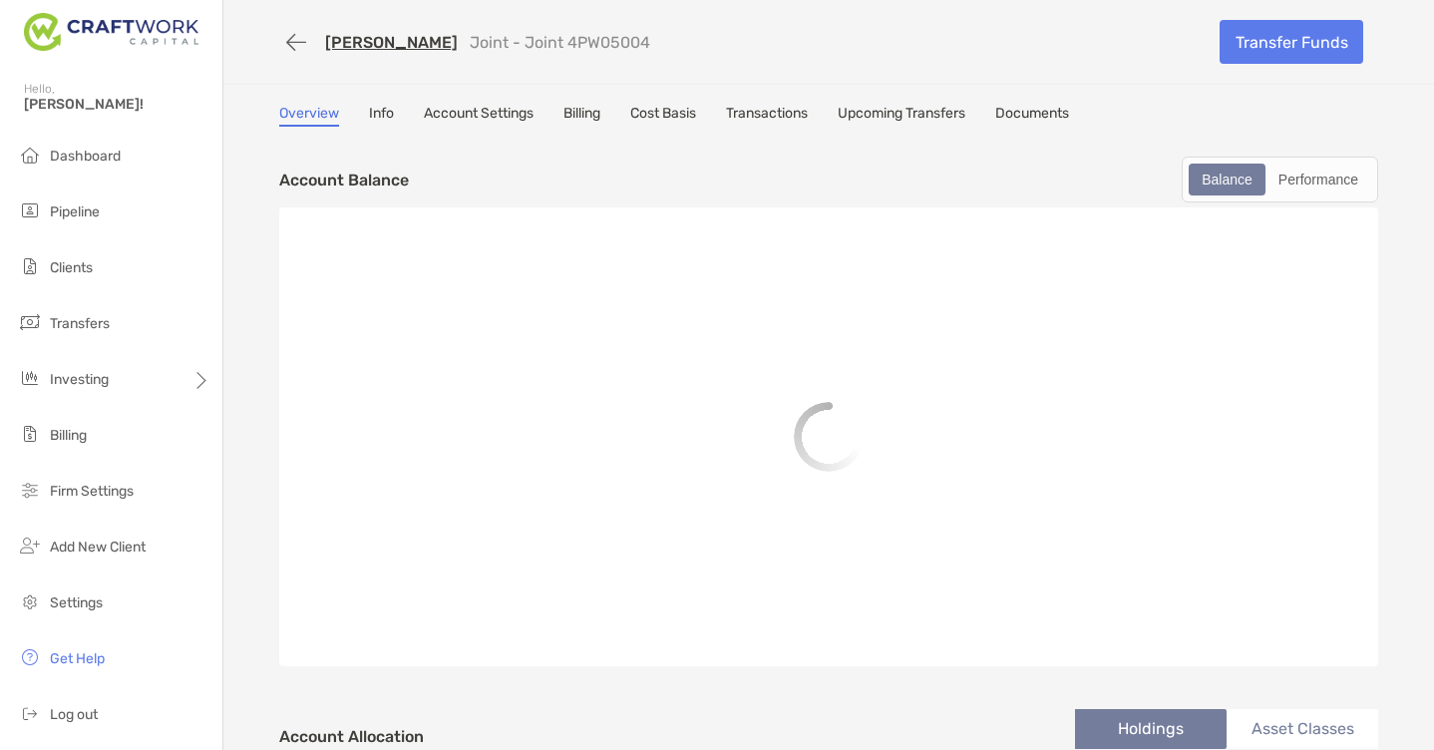
click at [78, 129] on div "Hello, Ross!" at bounding box center [111, 108] width 222 height 57
click at [82, 164] on li "Dashboard" at bounding box center [111, 157] width 222 height 40
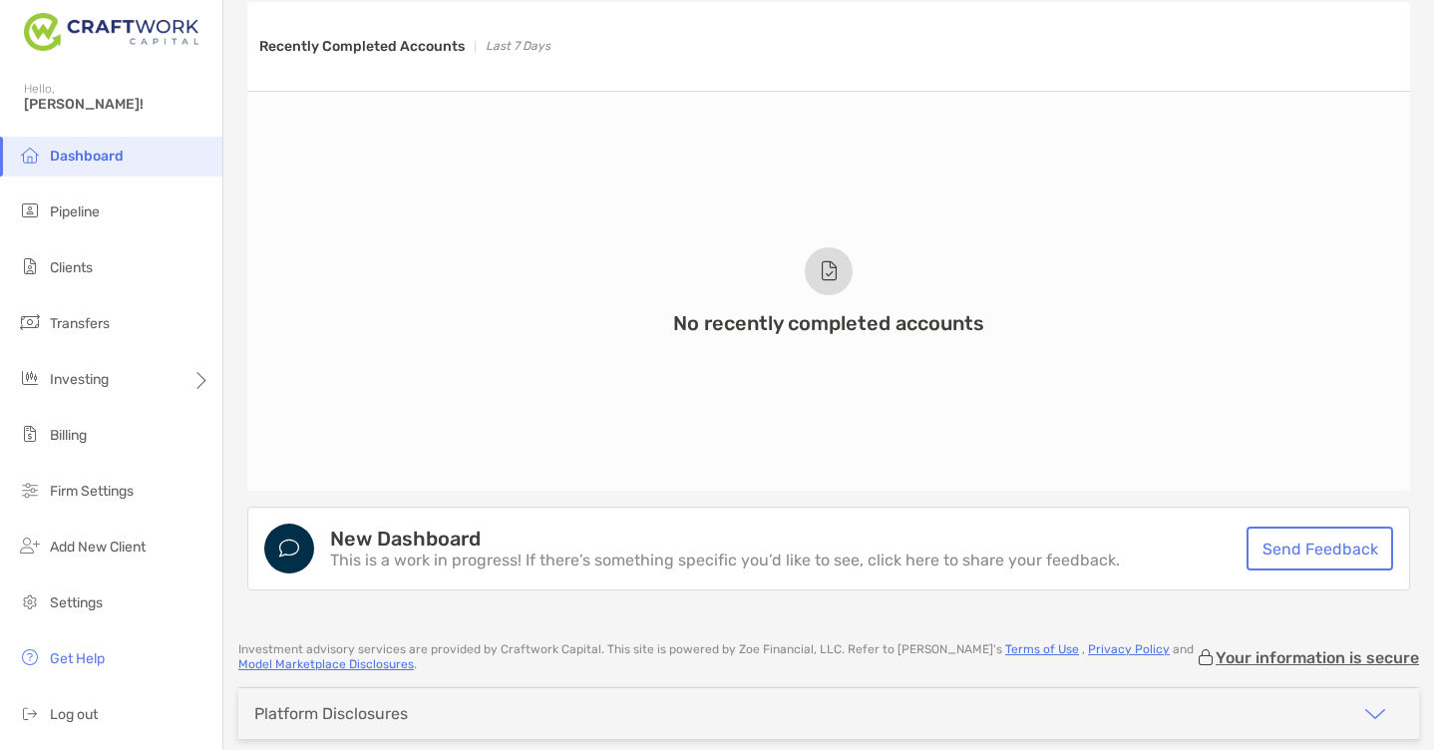
scroll to position [1570, 0]
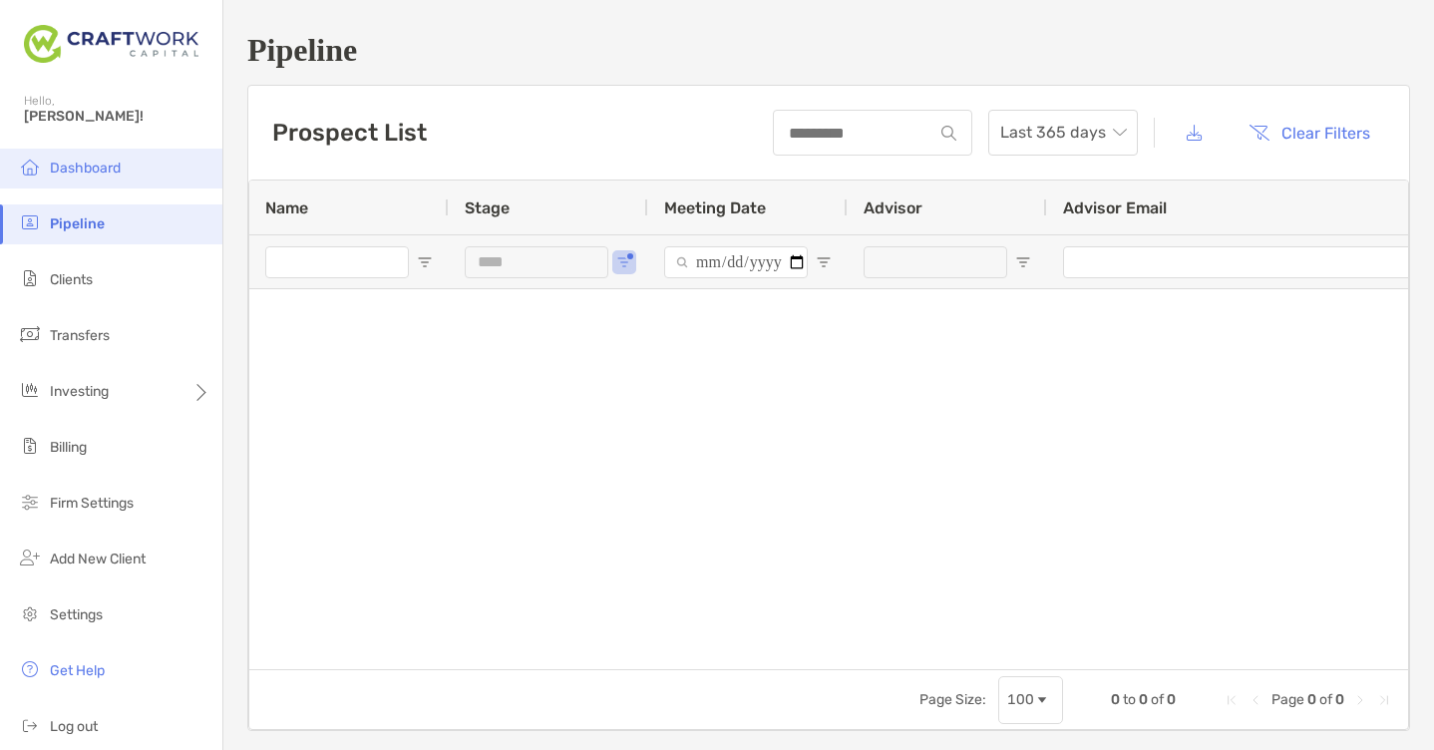
click at [79, 170] on span "Dashboard" at bounding box center [85, 168] width 71 height 17
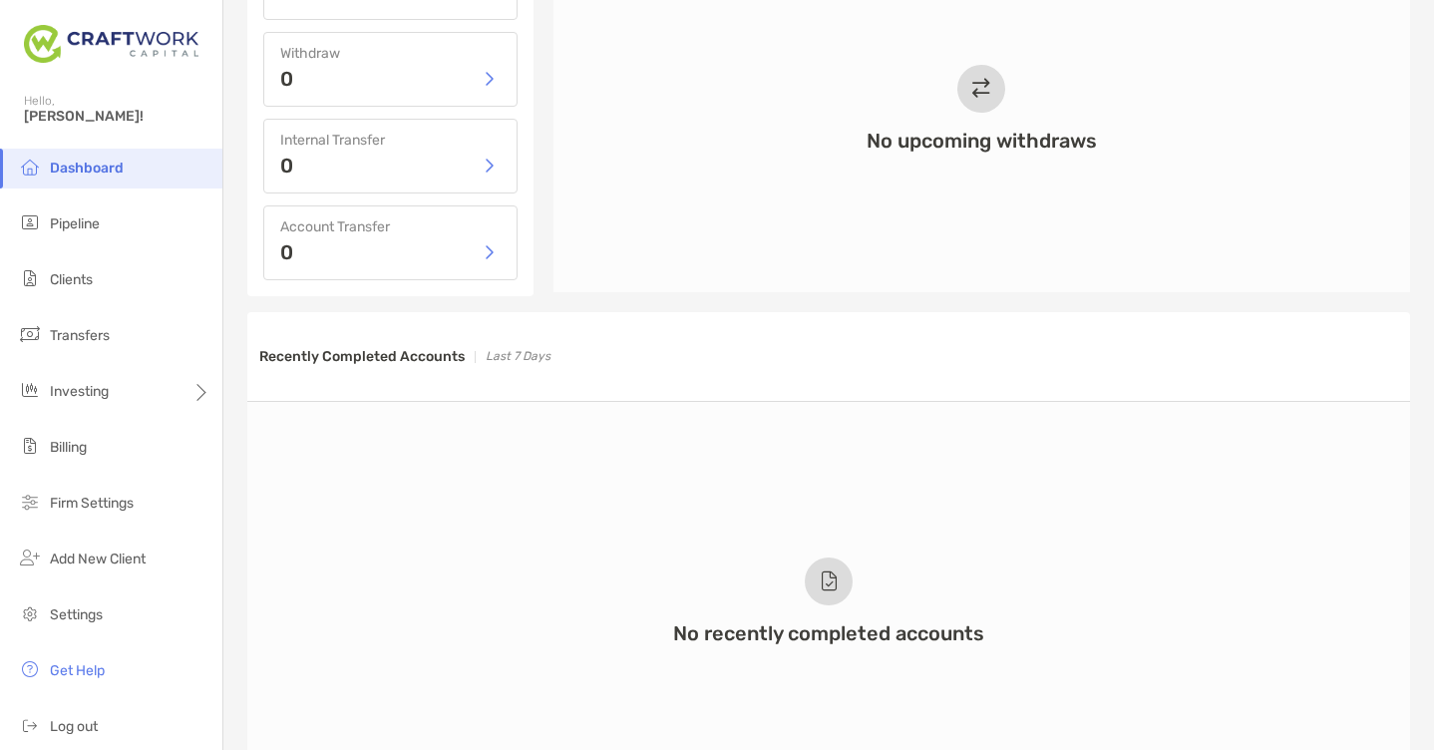
scroll to position [1570, 0]
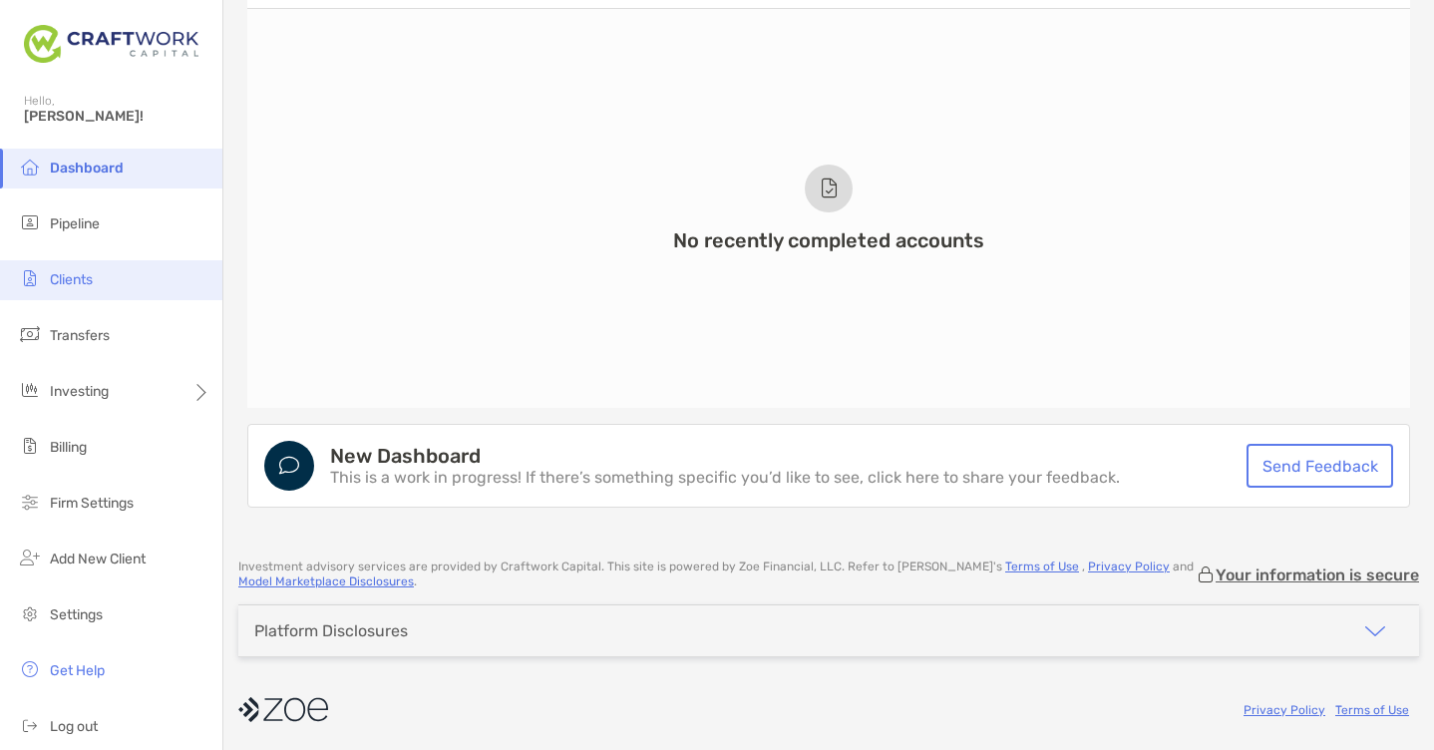
click at [65, 284] on span "Clients" at bounding box center [71, 279] width 43 height 17
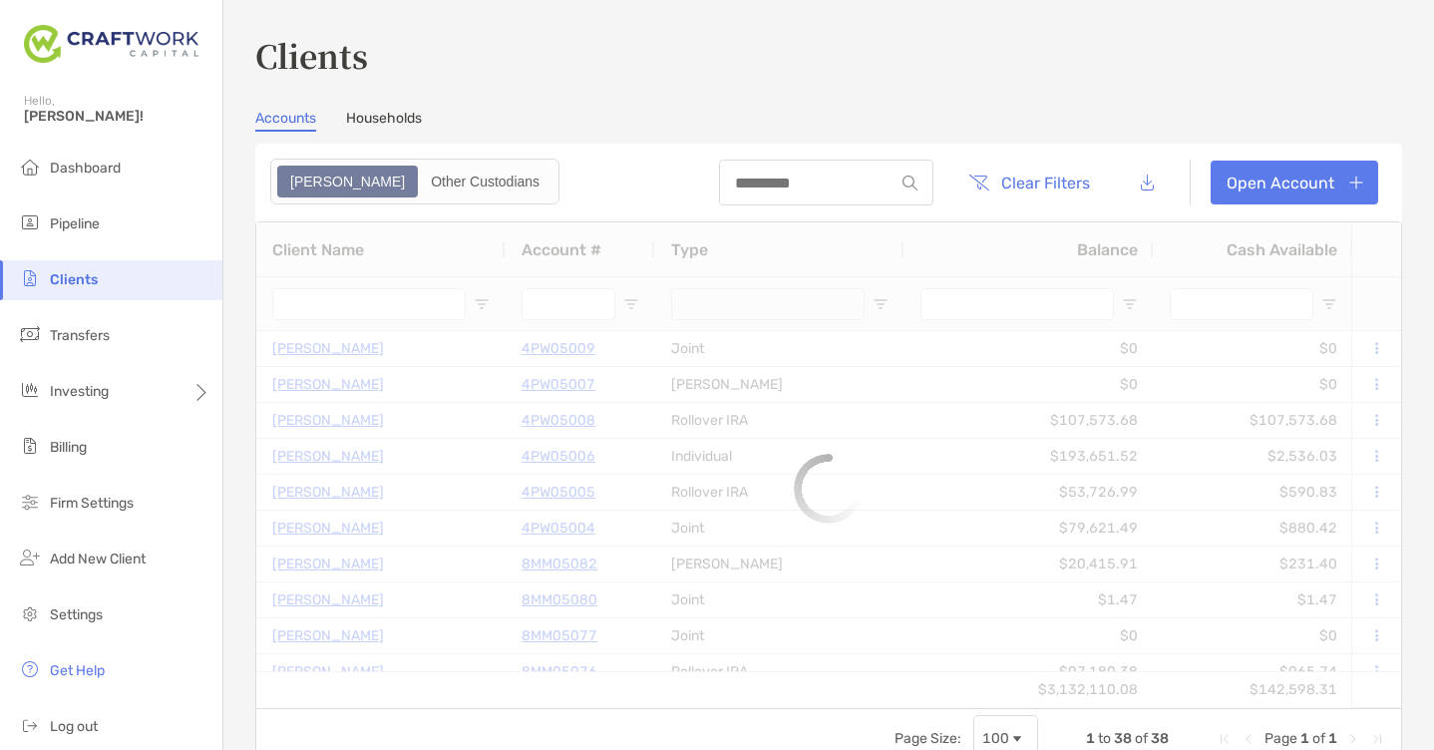
type input "*****"
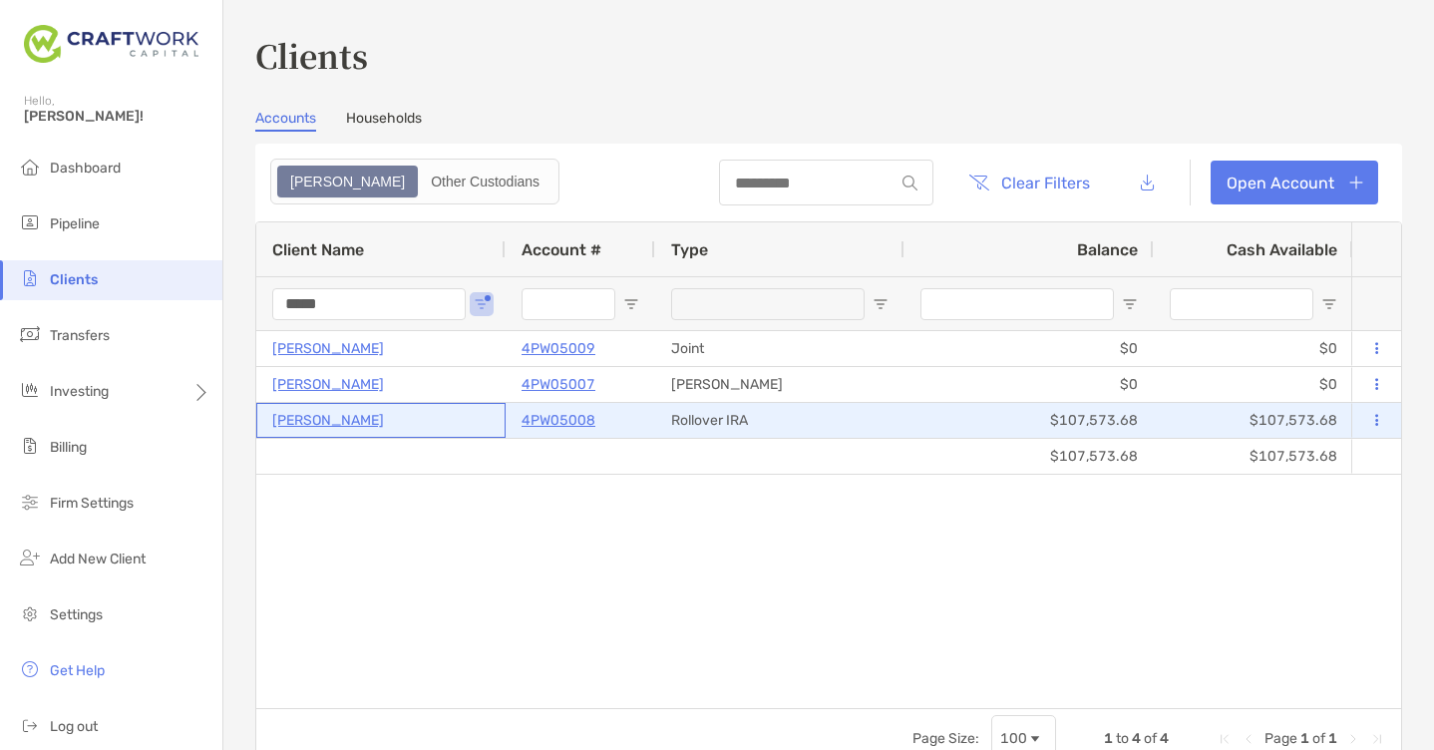
click at [335, 419] on p "[PERSON_NAME]" at bounding box center [328, 420] width 112 height 25
